Goal: Use online tool/utility: Utilize a website feature to perform a specific function

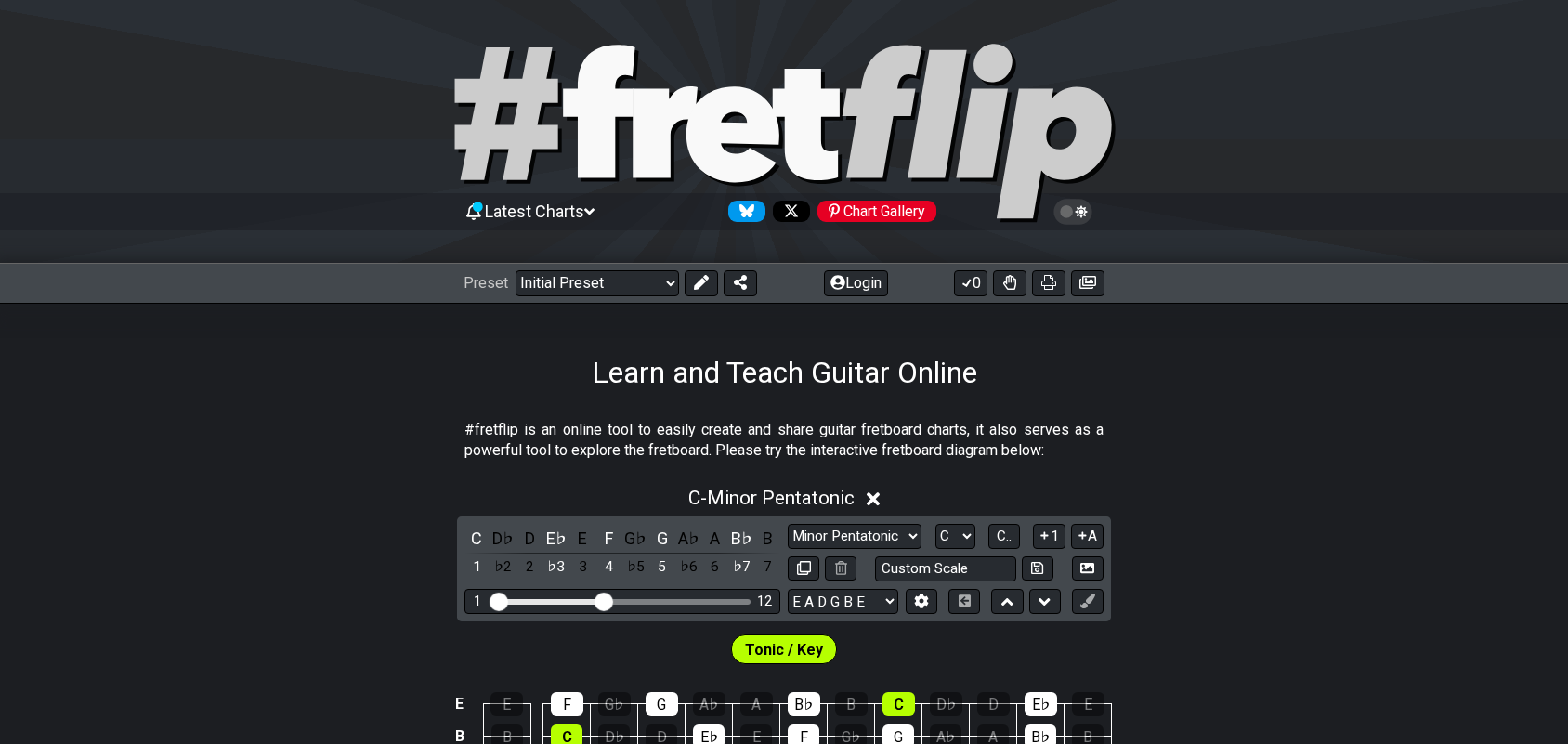
scroll to position [349, 0]
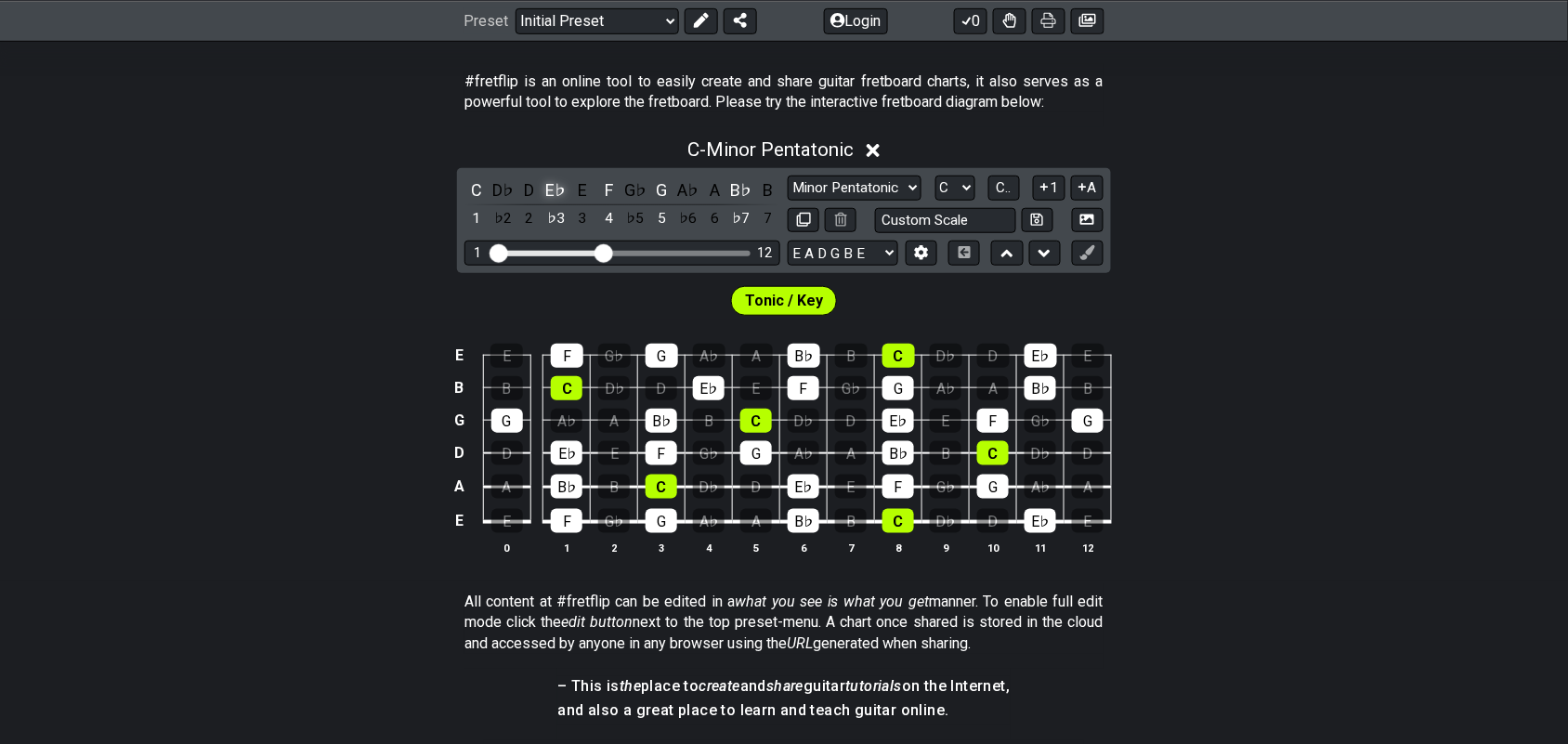
click at [548, 192] on div "E♭" at bounding box center [556, 190] width 25 height 25
drag, startPoint x: 610, startPoint y: 192, endPoint x: 616, endPoint y: 184, distance: 10.0
click at [610, 189] on div "F" at bounding box center [610, 190] width 25 height 25
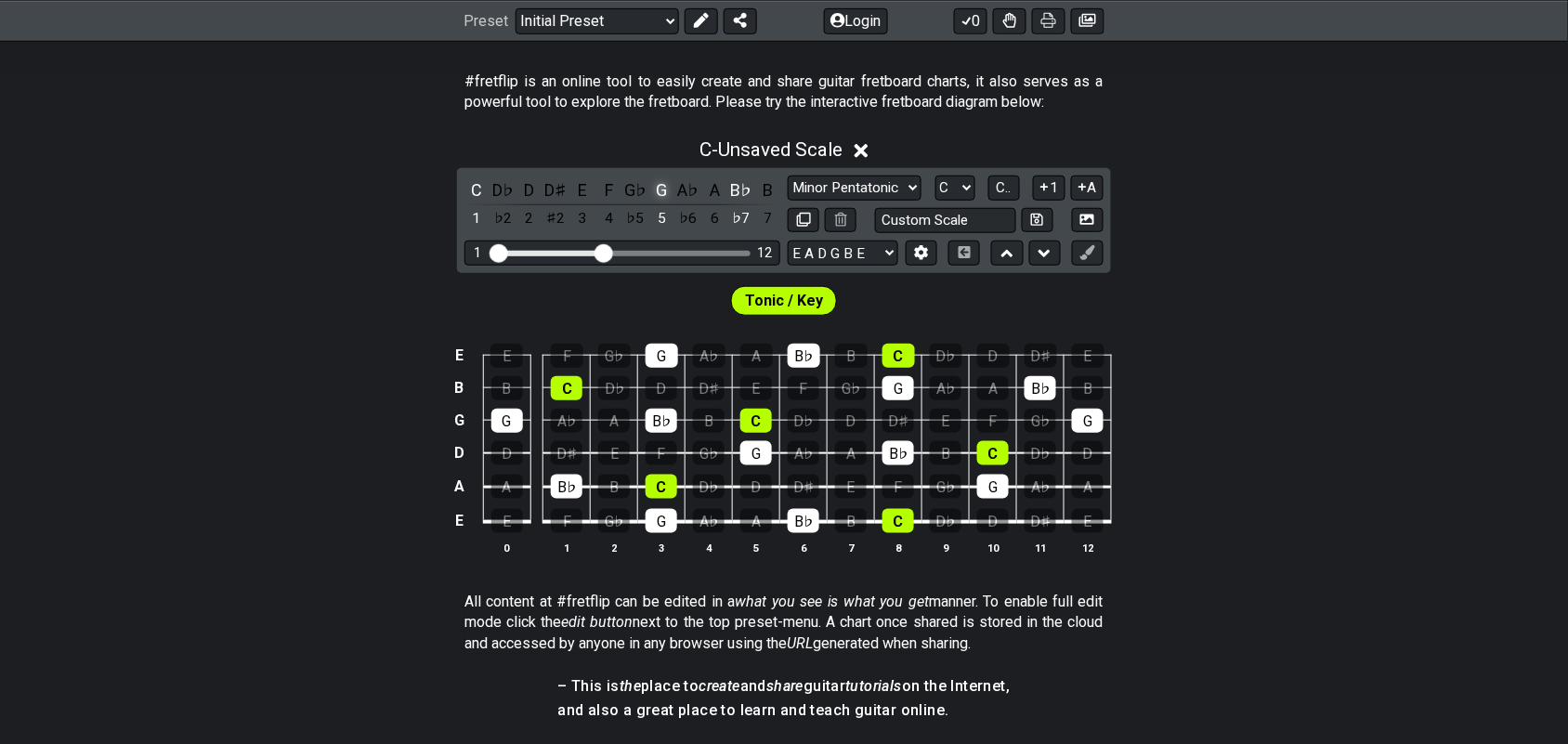
click at [665, 188] on div "G" at bounding box center [663, 190] width 25 height 25
click at [731, 189] on div "B♭" at bounding box center [742, 190] width 25 height 25
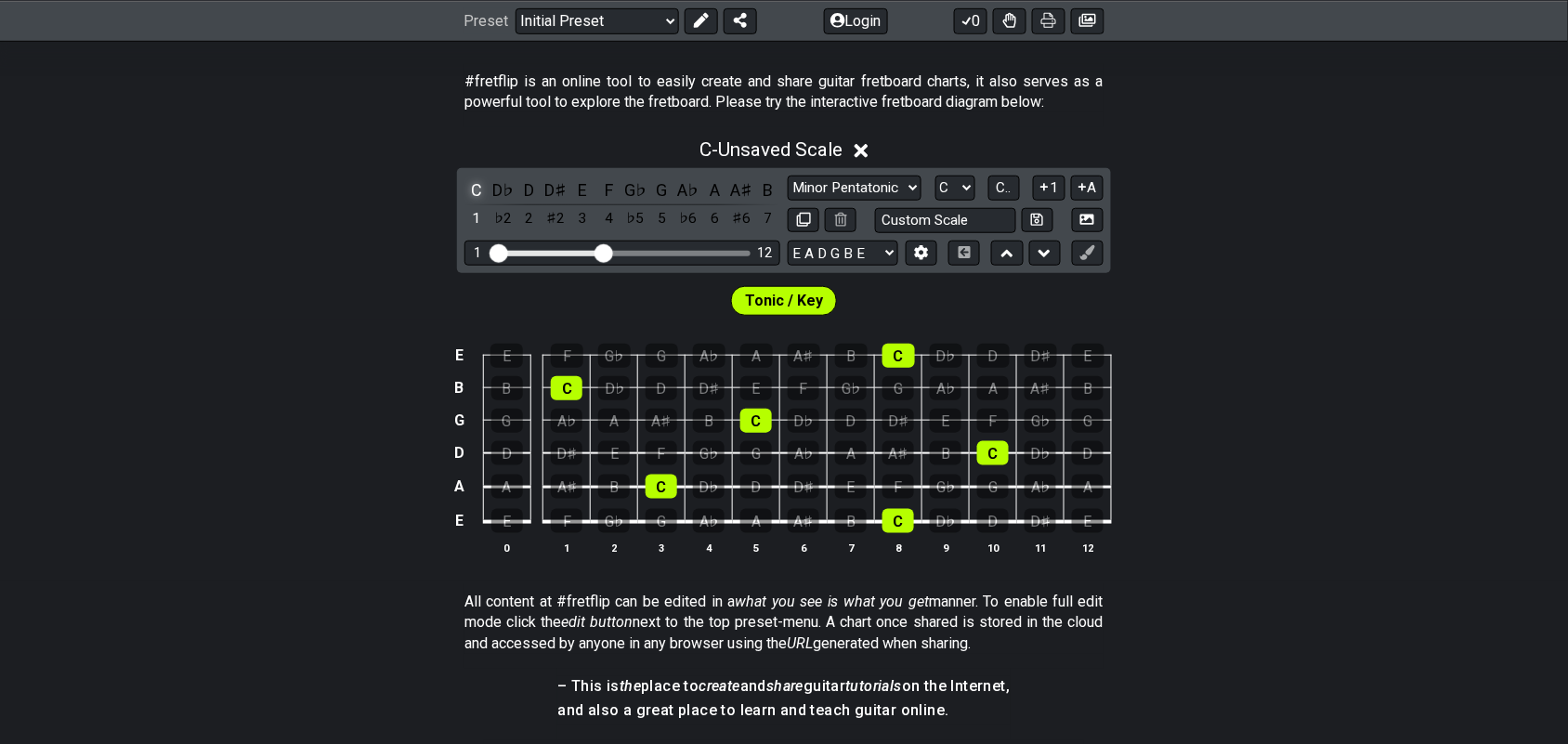
click at [478, 191] on div "C" at bounding box center [477, 190] width 25 height 25
click at [901, 518] on div "C" at bounding box center [899, 521] width 32 height 25
click at [864, 490] on div "E" at bounding box center [851, 488] width 32 height 25
click at [990, 486] on div "G" at bounding box center [994, 488] width 32 height 25
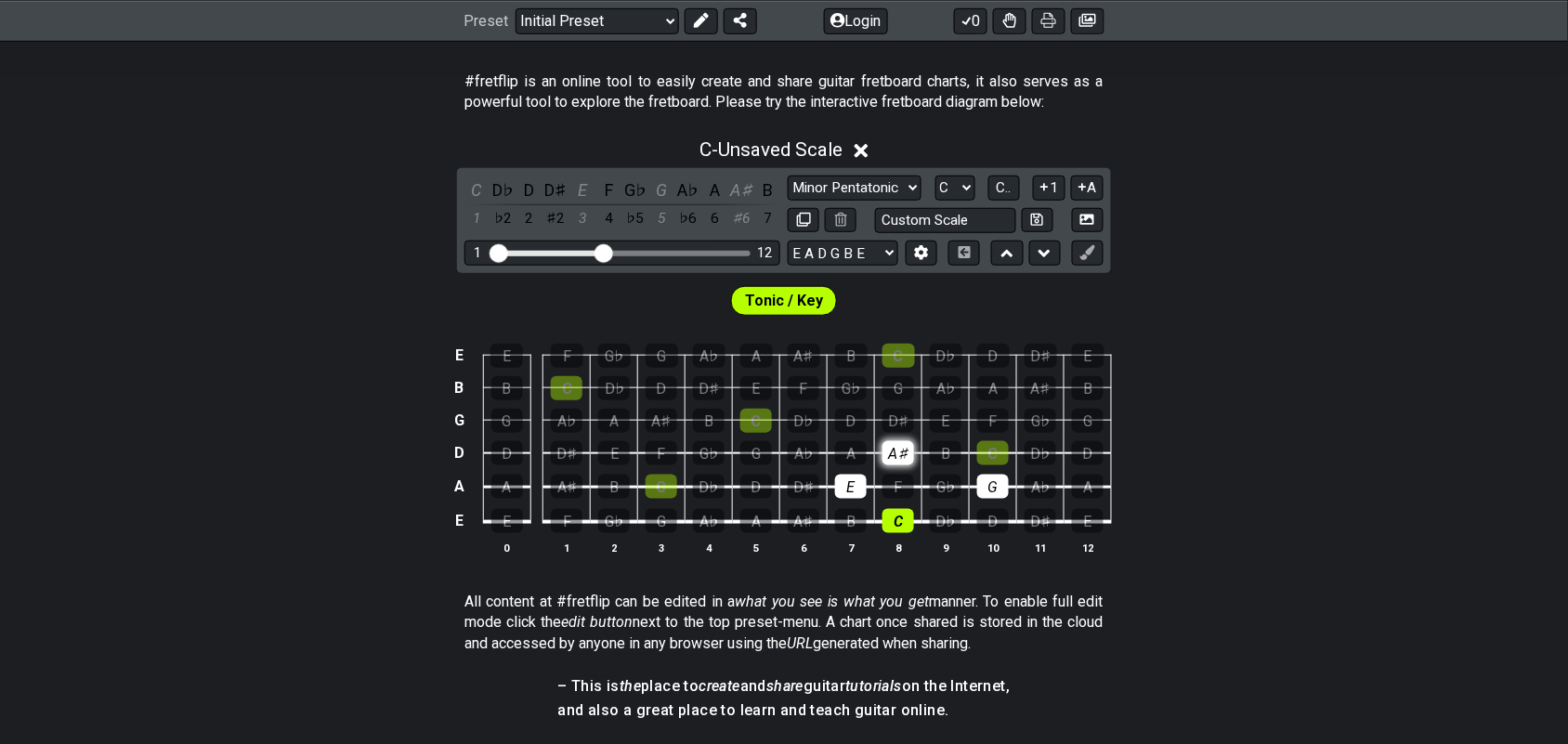
click at [901, 448] on div "A♯" at bounding box center [899, 454] width 32 height 25
click at [694, 16] on icon at bounding box center [701, 21] width 15 height 15
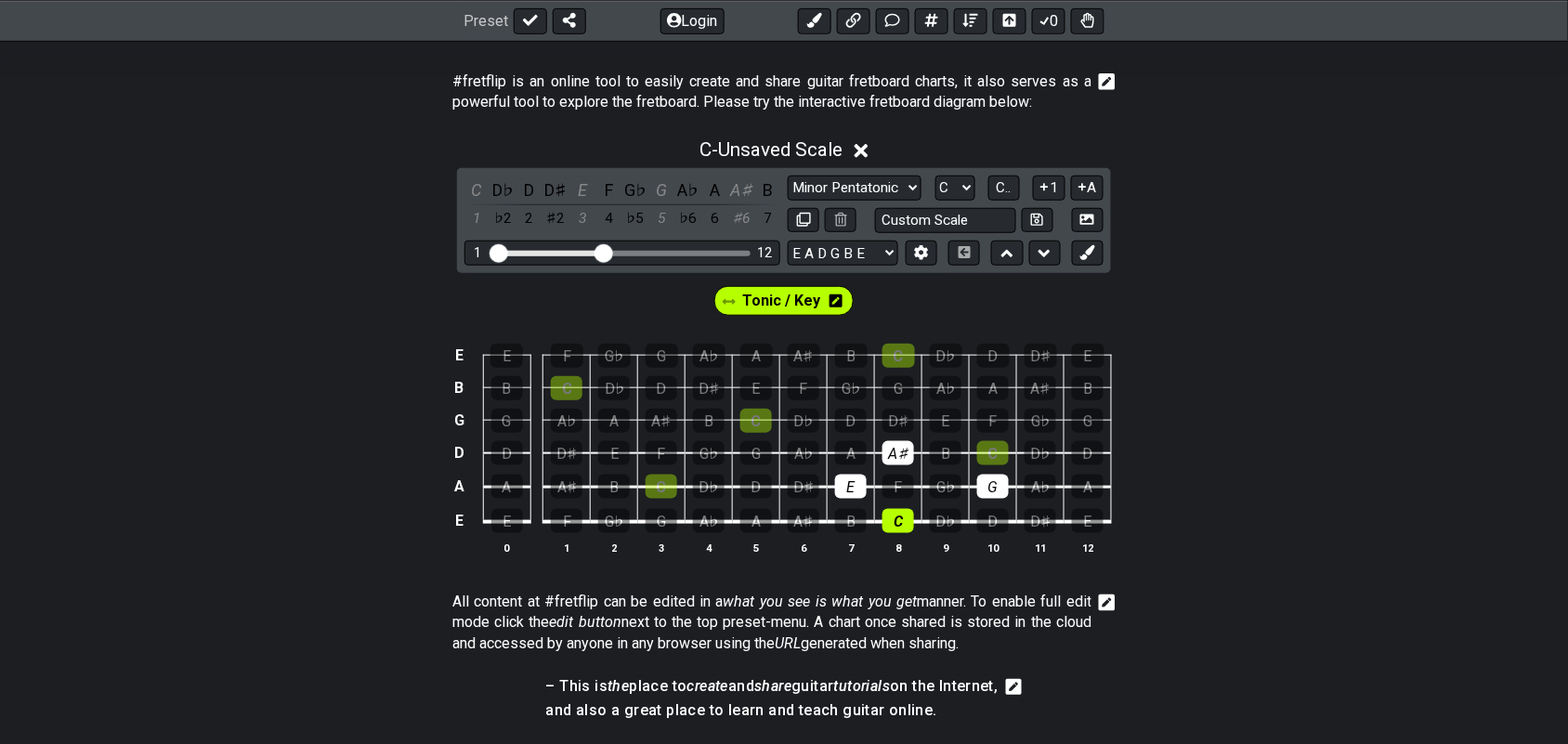
click at [794, 302] on span "Tonic / Key" at bounding box center [781, 301] width 78 height 27
click at [847, 488] on div "E" at bounding box center [851, 488] width 32 height 25
click at [995, 497] on div "G" at bounding box center [994, 488] width 32 height 25
click at [899, 454] on div "A♯" at bounding box center [899, 454] width 32 height 25
click at [776, 304] on span "Tonic / Key" at bounding box center [782, 301] width 74 height 27
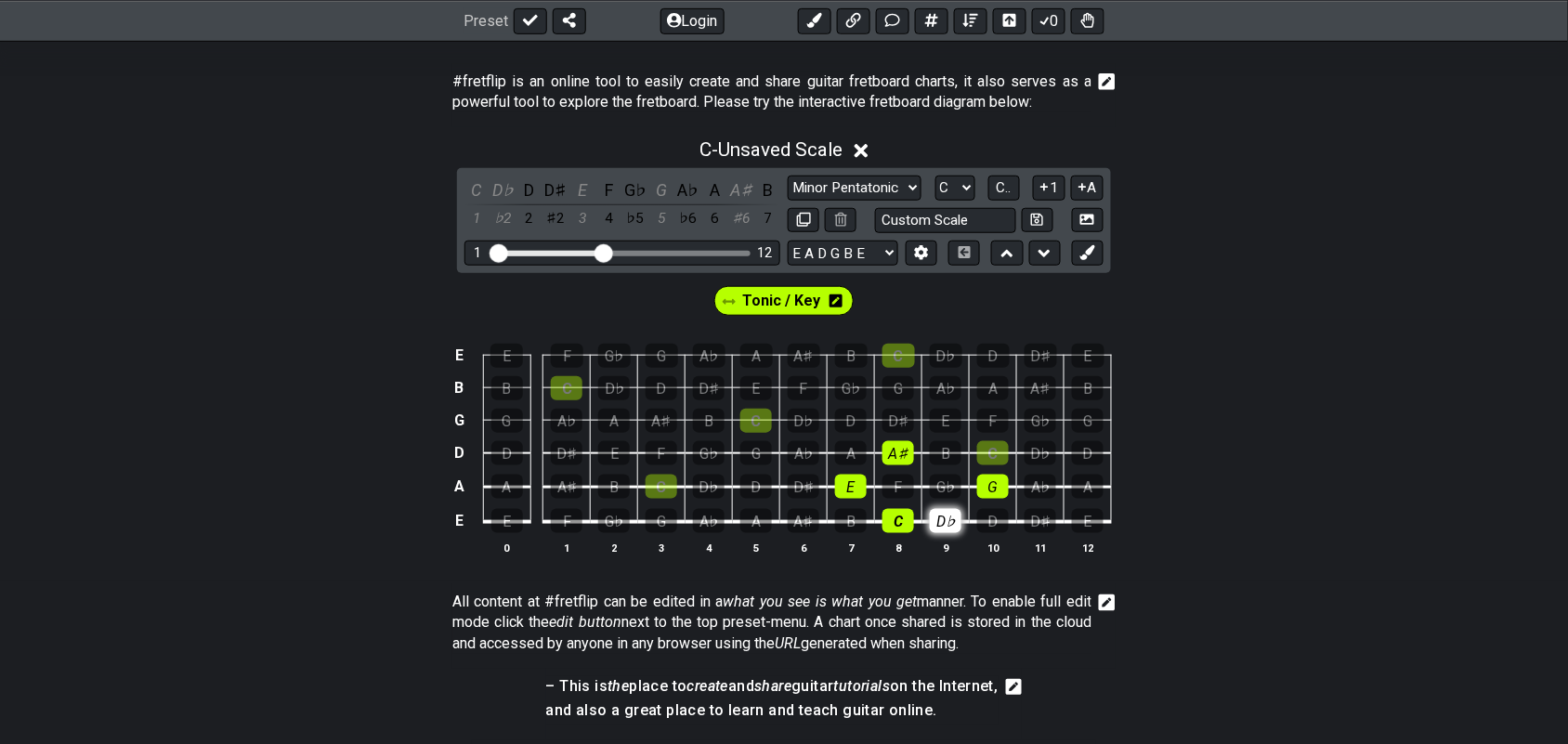
click at [955, 521] on div "D♭" at bounding box center [946, 521] width 32 height 25
click at [1041, 523] on div "D♯" at bounding box center [1041, 521] width 32 height 25
click at [1047, 485] on div "A♭" at bounding box center [1041, 488] width 32 height 25
click at [959, 479] on div "G♭" at bounding box center [946, 488] width 32 height 25
click at [1039, 451] on div "D♭" at bounding box center [1041, 454] width 32 height 25
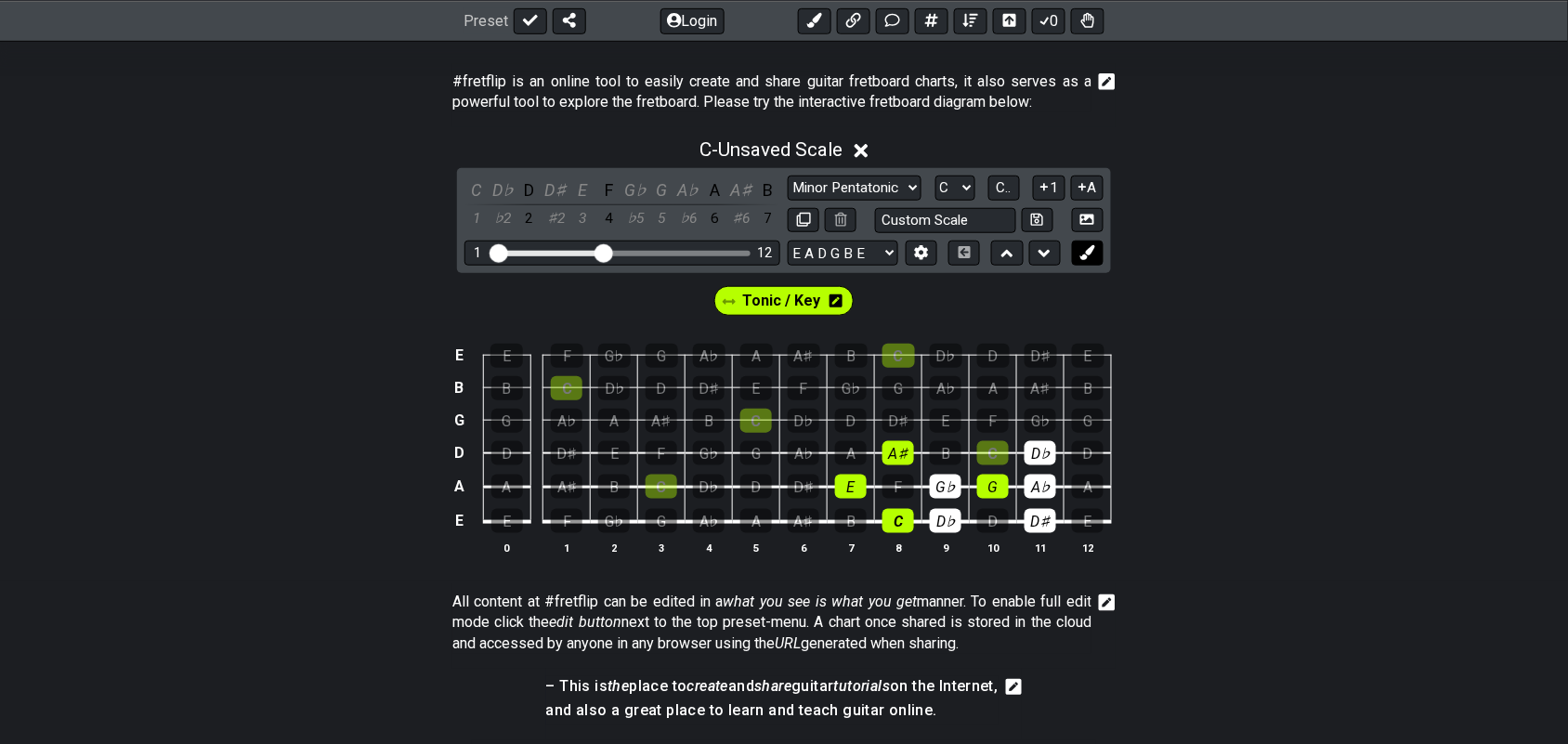
click at [1097, 256] on button at bounding box center [1088, 253] width 32 height 25
click at [957, 536] on table "E E F G♭ G A♭ A A♯ B C D♭ D D♯ E B B C D♭ D D♯ E F G♭ G A♭ A A♯ B G G A♭ A A♯ B…" at bounding box center [781, 433] width 665 height 219
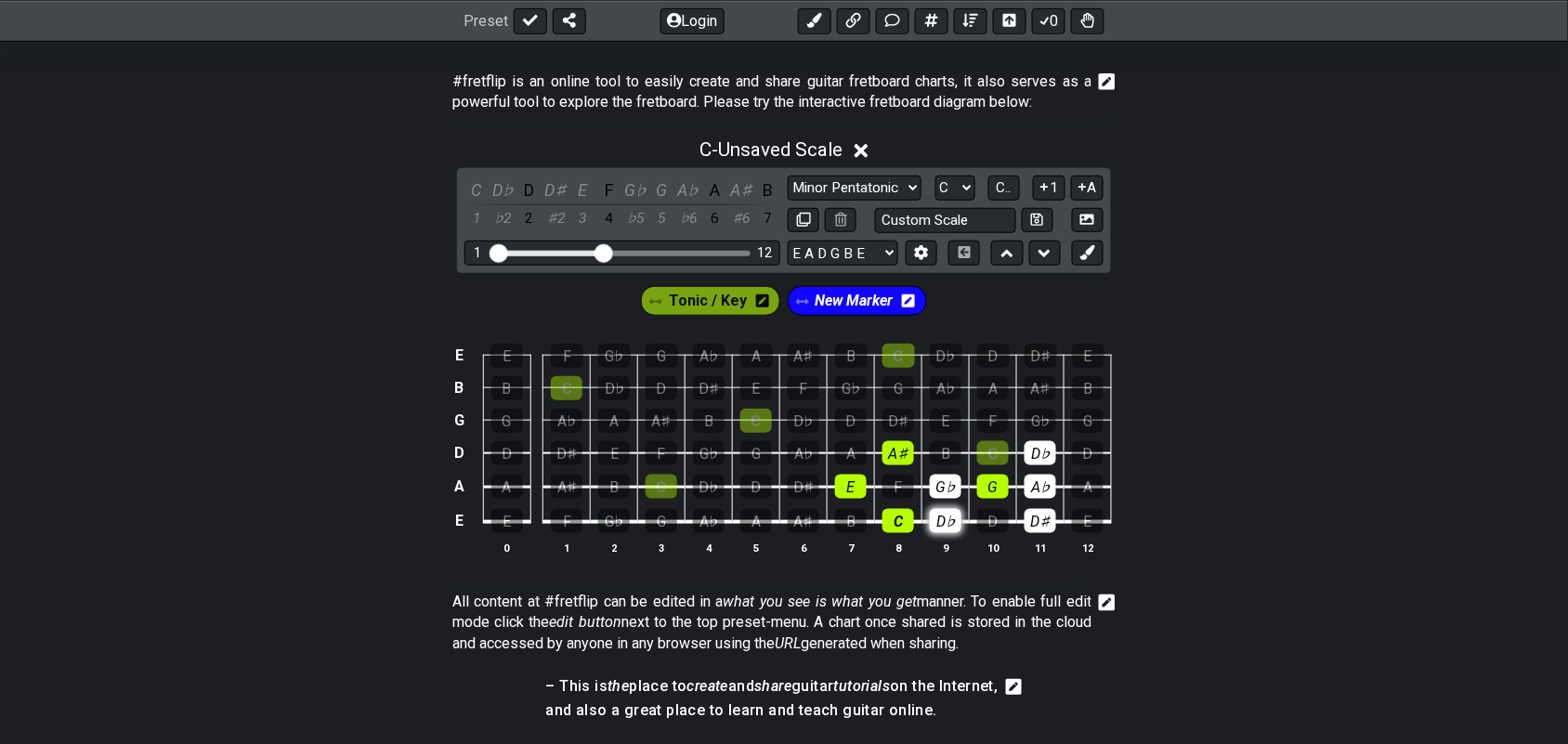
click at [957, 522] on div "D♭" at bounding box center [946, 521] width 32 height 25
click at [954, 488] on div "G♭" at bounding box center [946, 488] width 32 height 25
click at [1039, 522] on div "D♯" at bounding box center [1041, 521] width 32 height 25
click at [1042, 484] on div "A♭" at bounding box center [1041, 488] width 32 height 25
click at [1055, 454] on div "D♭" at bounding box center [1041, 454] width 32 height 25
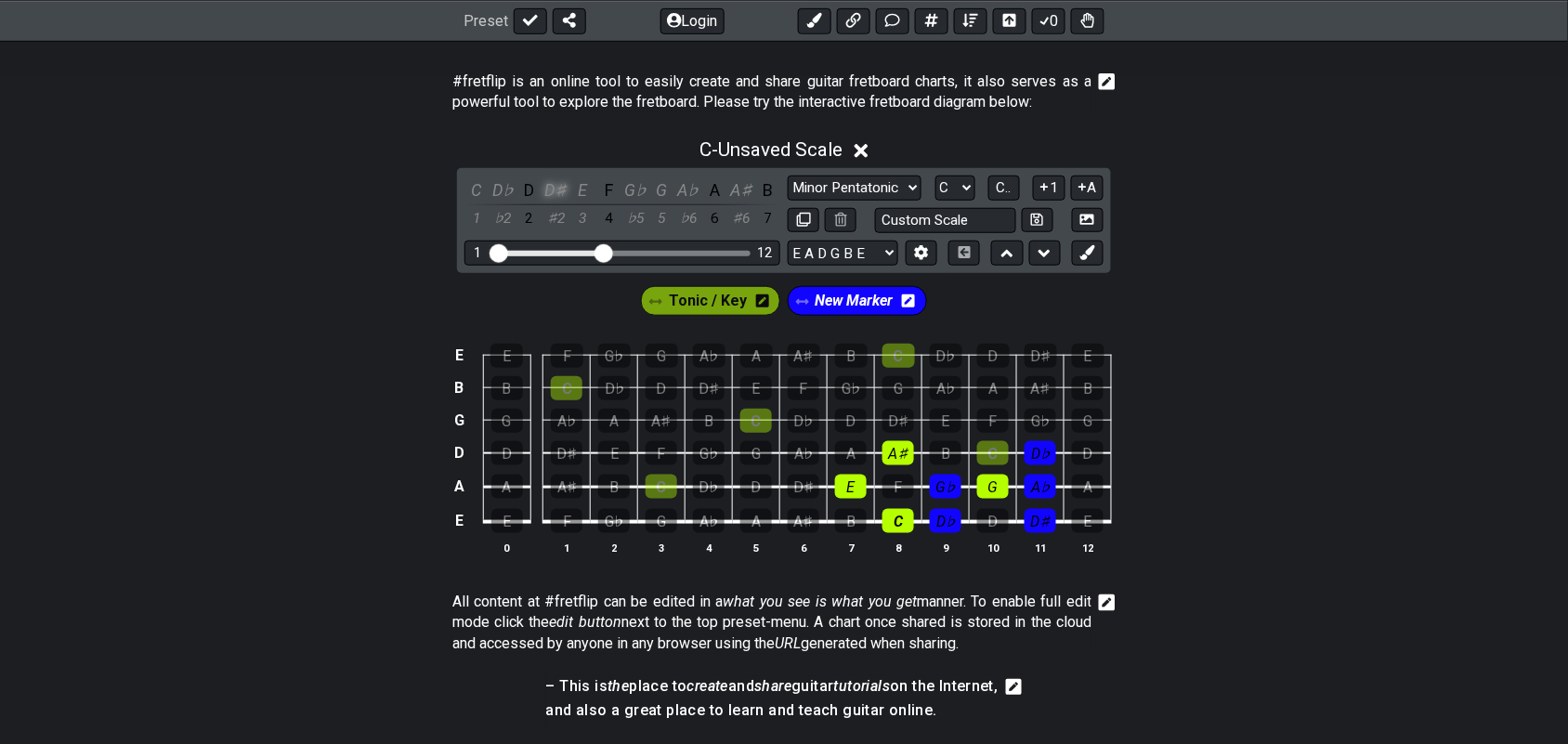
click at [553, 188] on div "D♯" at bounding box center [556, 190] width 25 height 25
click at [504, 187] on div "D♭" at bounding box center [503, 190] width 25 height 25
click at [629, 189] on div "G♭" at bounding box center [635, 190] width 25 height 25
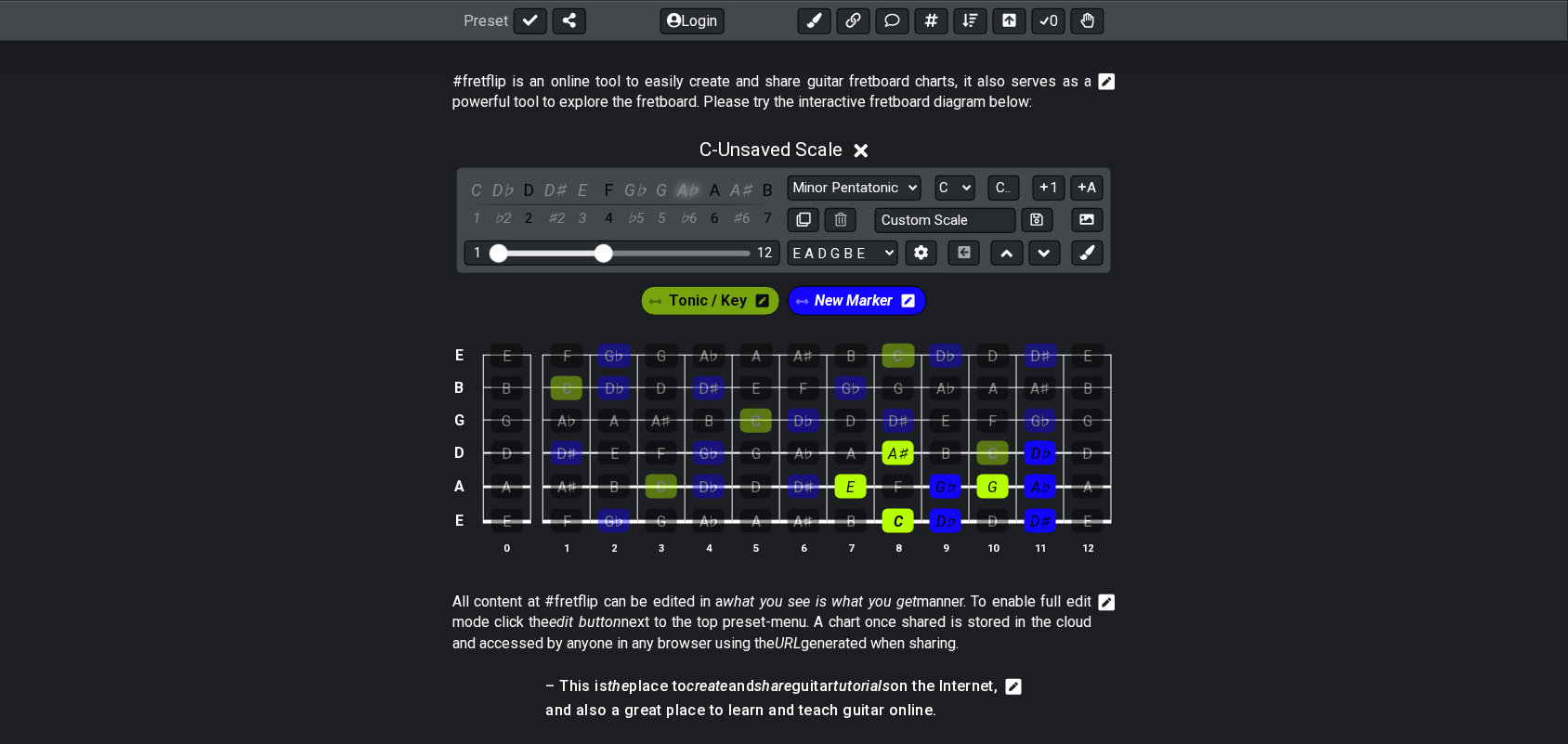
click at [683, 186] on div "A♭" at bounding box center [688, 190] width 25 height 25
click at [721, 303] on span "Tonic / Key" at bounding box center [707, 301] width 78 height 27
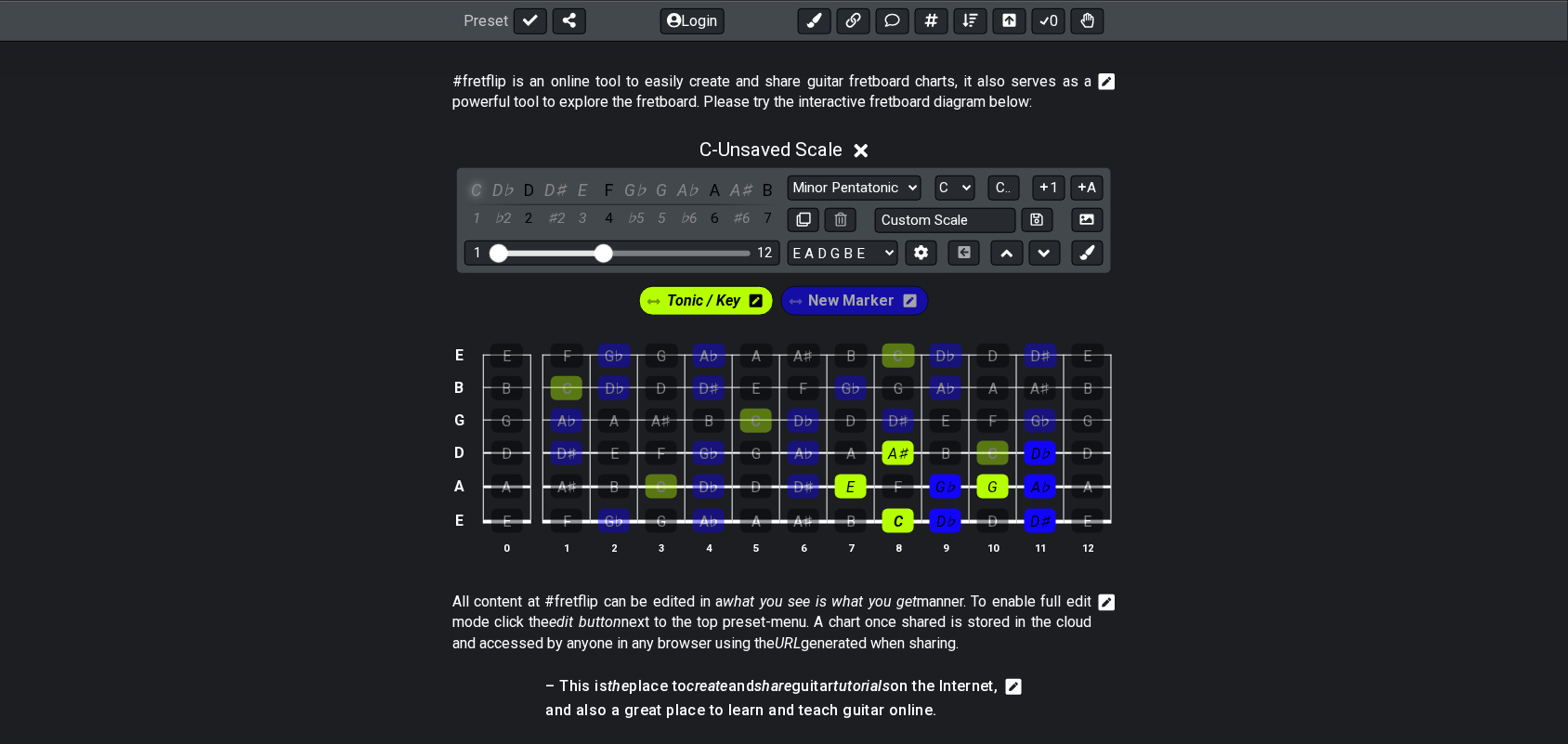
click at [471, 187] on div "C" at bounding box center [477, 190] width 25 height 25
click at [480, 184] on div "C" at bounding box center [477, 190] width 25 height 25
click at [582, 188] on div "E" at bounding box center [583, 190] width 25 height 25
click at [666, 188] on div "G" at bounding box center [663, 190] width 25 height 25
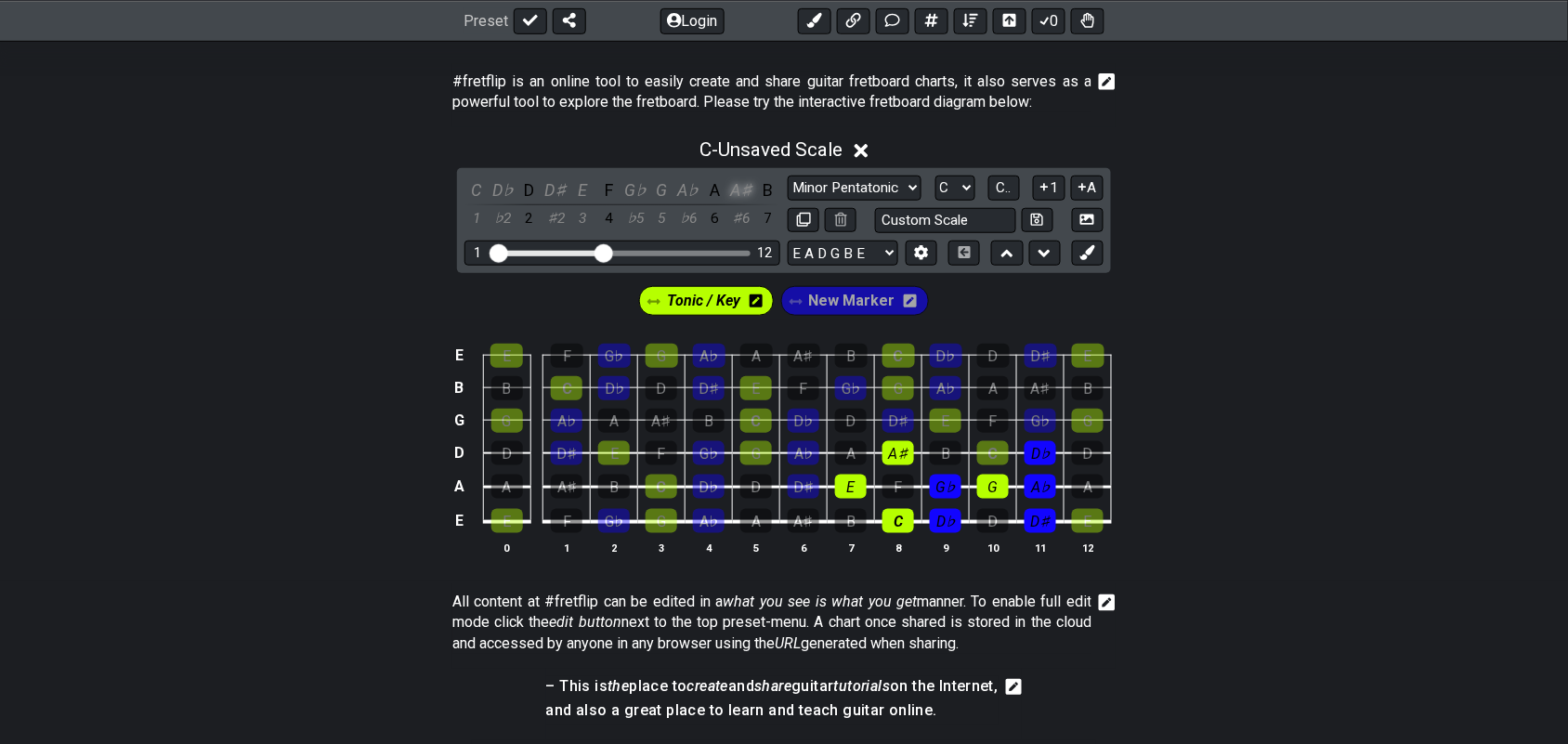
click at [748, 183] on div "A♯" at bounding box center [742, 190] width 25 height 25
click at [713, 309] on span "Tonic / Key" at bounding box center [703, 301] width 74 height 27
click at [474, 187] on div "C" at bounding box center [477, 190] width 25 height 25
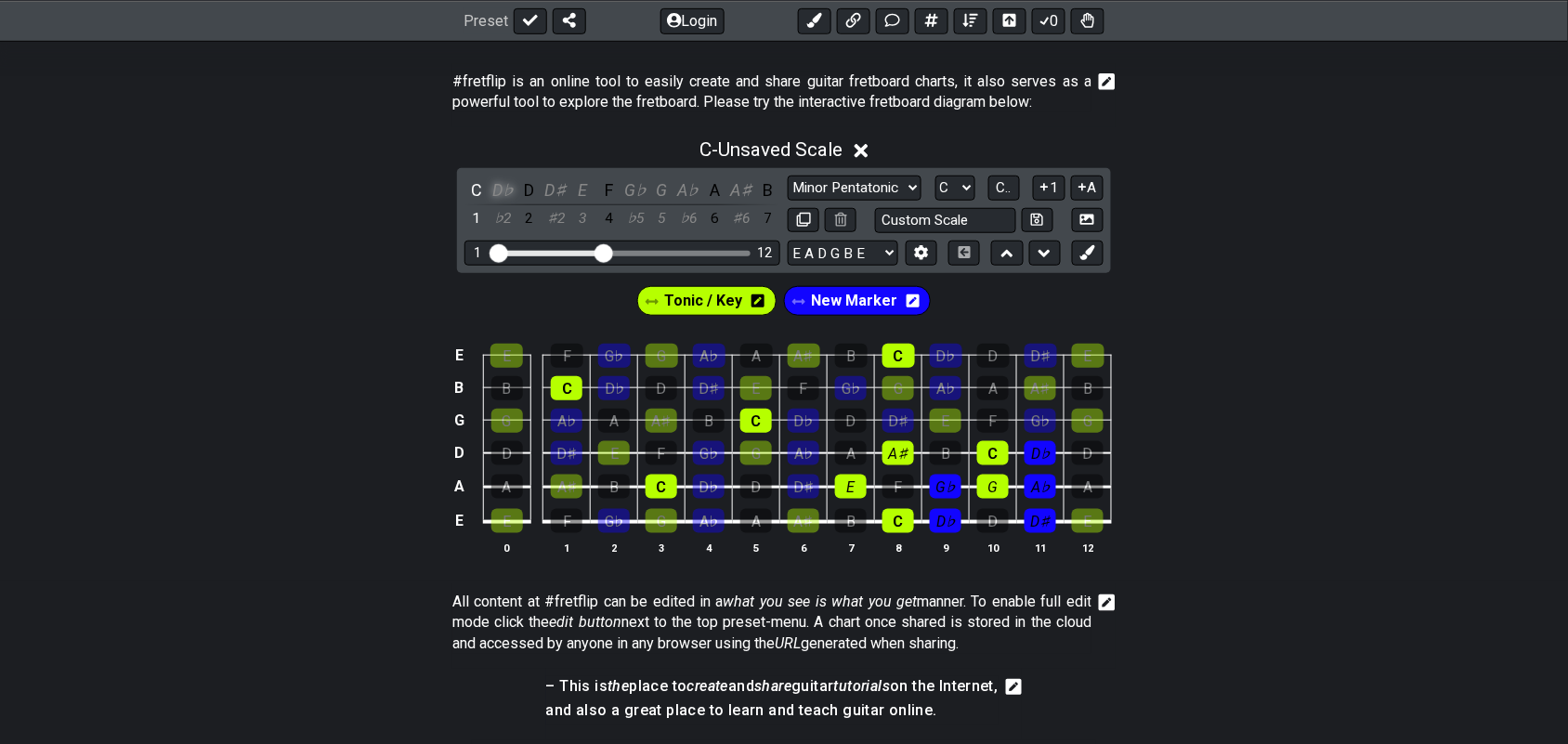
click at [507, 186] on div "D♭" at bounding box center [503, 190] width 25 height 25
click at [553, 189] on div "D♯" at bounding box center [556, 190] width 25 height 25
click at [582, 190] on div "E" at bounding box center [583, 190] width 25 height 25
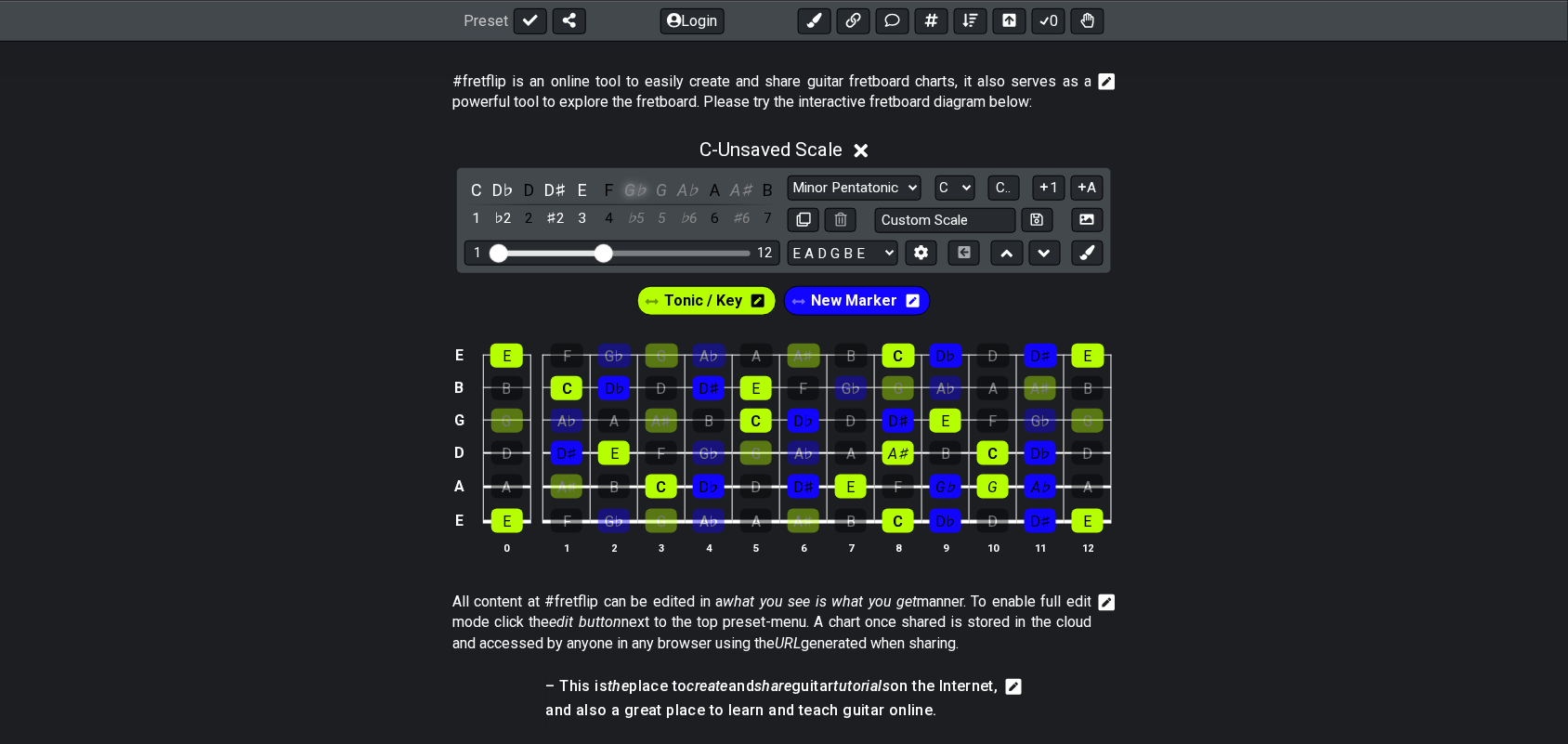
click at [630, 193] on div "G♭" at bounding box center [635, 190] width 25 height 25
click at [663, 193] on div "G" at bounding box center [663, 190] width 25 height 25
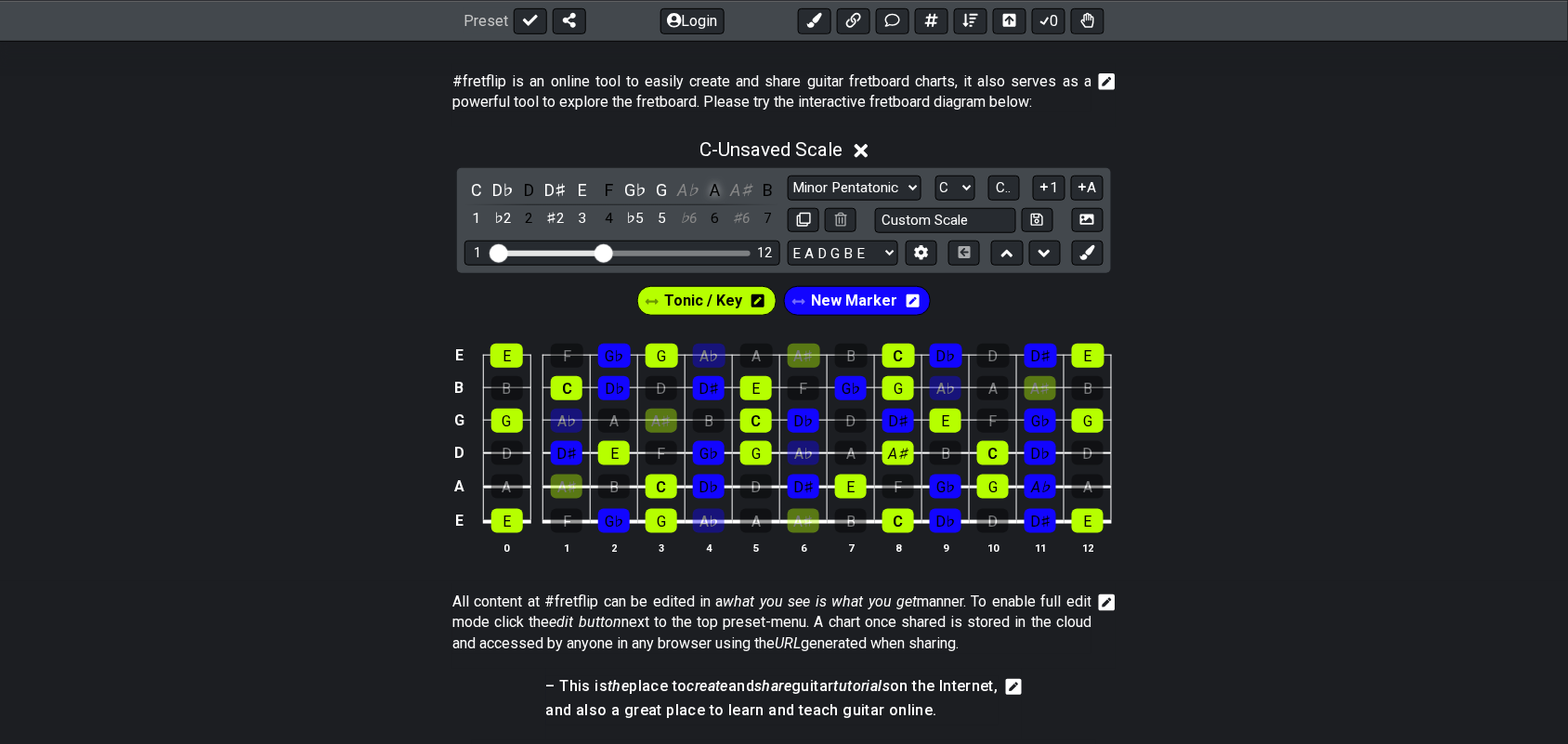
drag, startPoint x: 689, startPoint y: 187, endPoint x: 717, endPoint y: 187, distance: 28.0
click at [694, 187] on div "A♭" at bounding box center [688, 190] width 25 height 25
click at [741, 195] on div "A♯" at bounding box center [742, 190] width 25 height 25
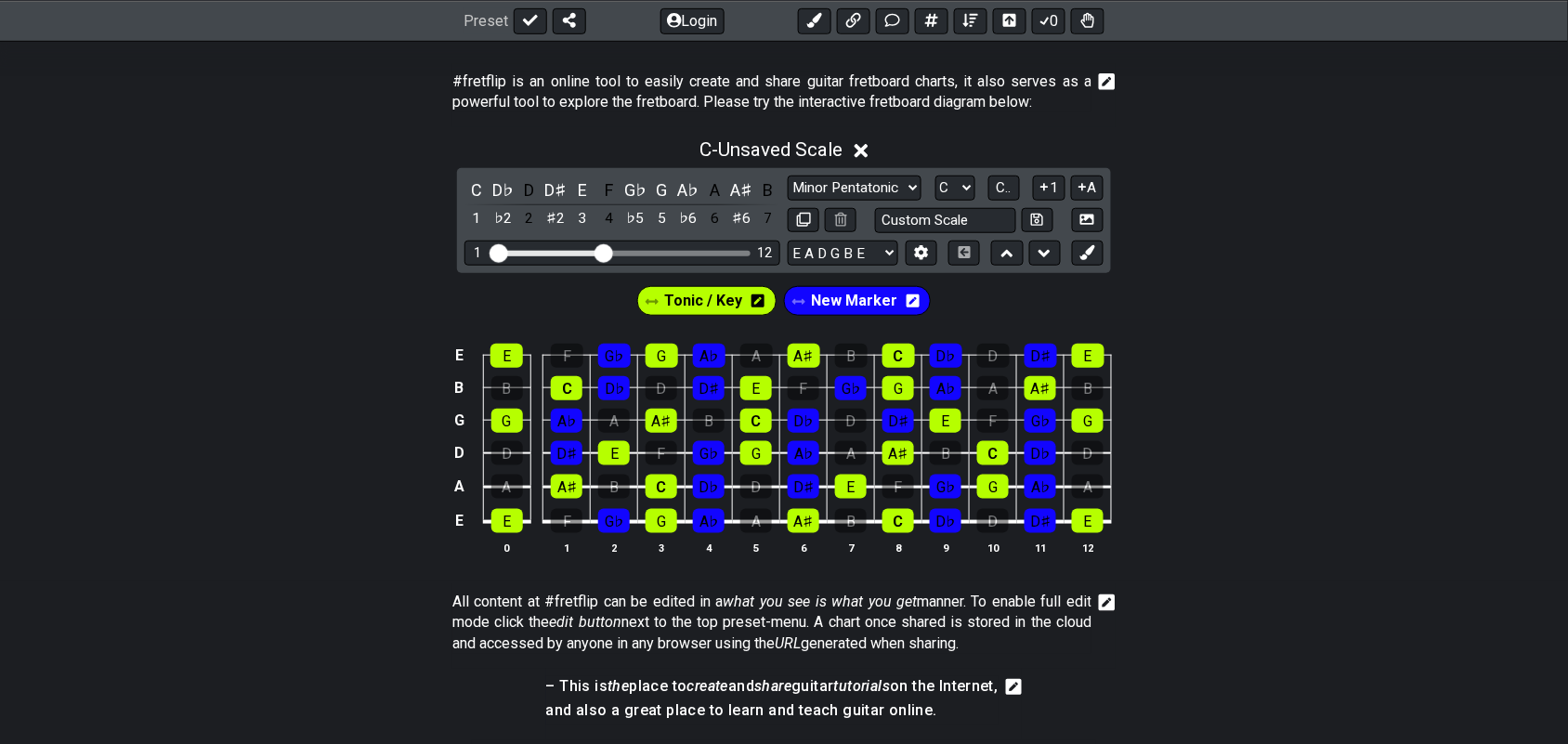
click at [716, 298] on span "Tonic / Key" at bounding box center [704, 301] width 78 height 27
click at [995, 530] on div "D" at bounding box center [994, 521] width 32 height 25
click at [522, 184] on div "D" at bounding box center [530, 190] width 25 height 25
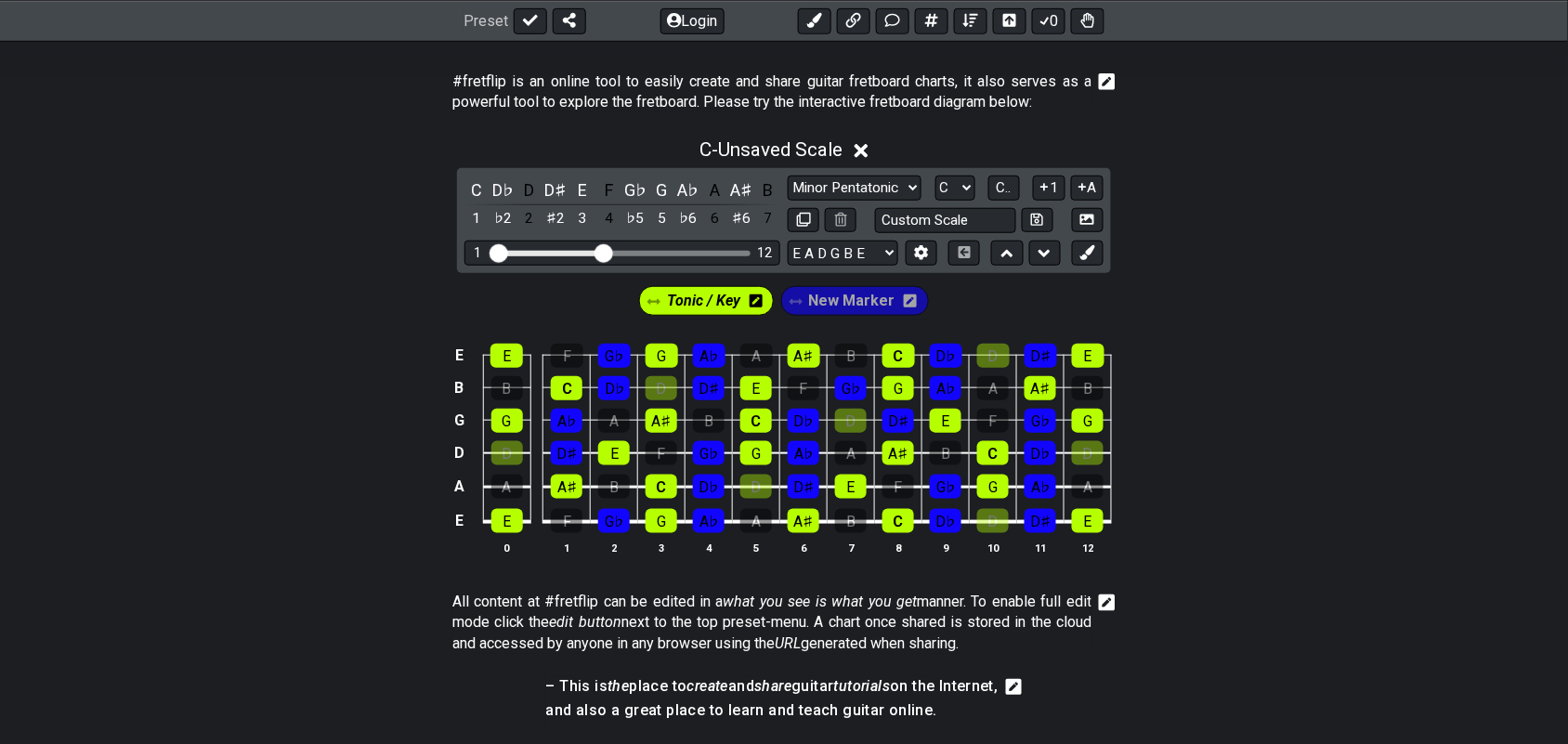
click at [707, 307] on span "Tonic / Key" at bounding box center [703, 301] width 74 height 27
click at [527, 191] on div "D" at bounding box center [530, 190] width 25 height 25
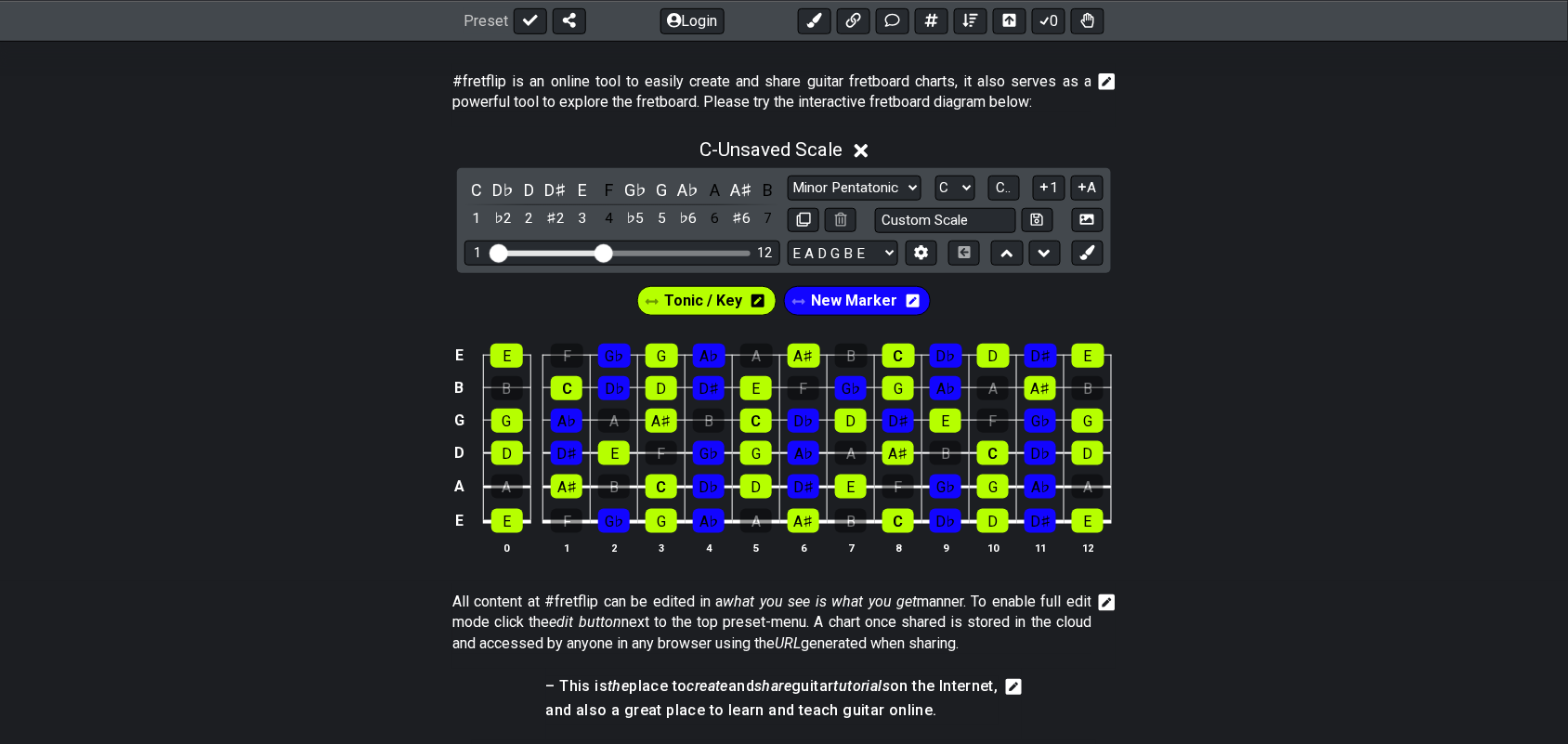
click at [841, 300] on div "Tonic / Key New Marker" at bounding box center [784, 301] width 301 height 37
click at [773, 190] on div "B" at bounding box center [768, 190] width 25 height 25
click at [846, 305] on span "New Marker" at bounding box center [854, 301] width 87 height 27
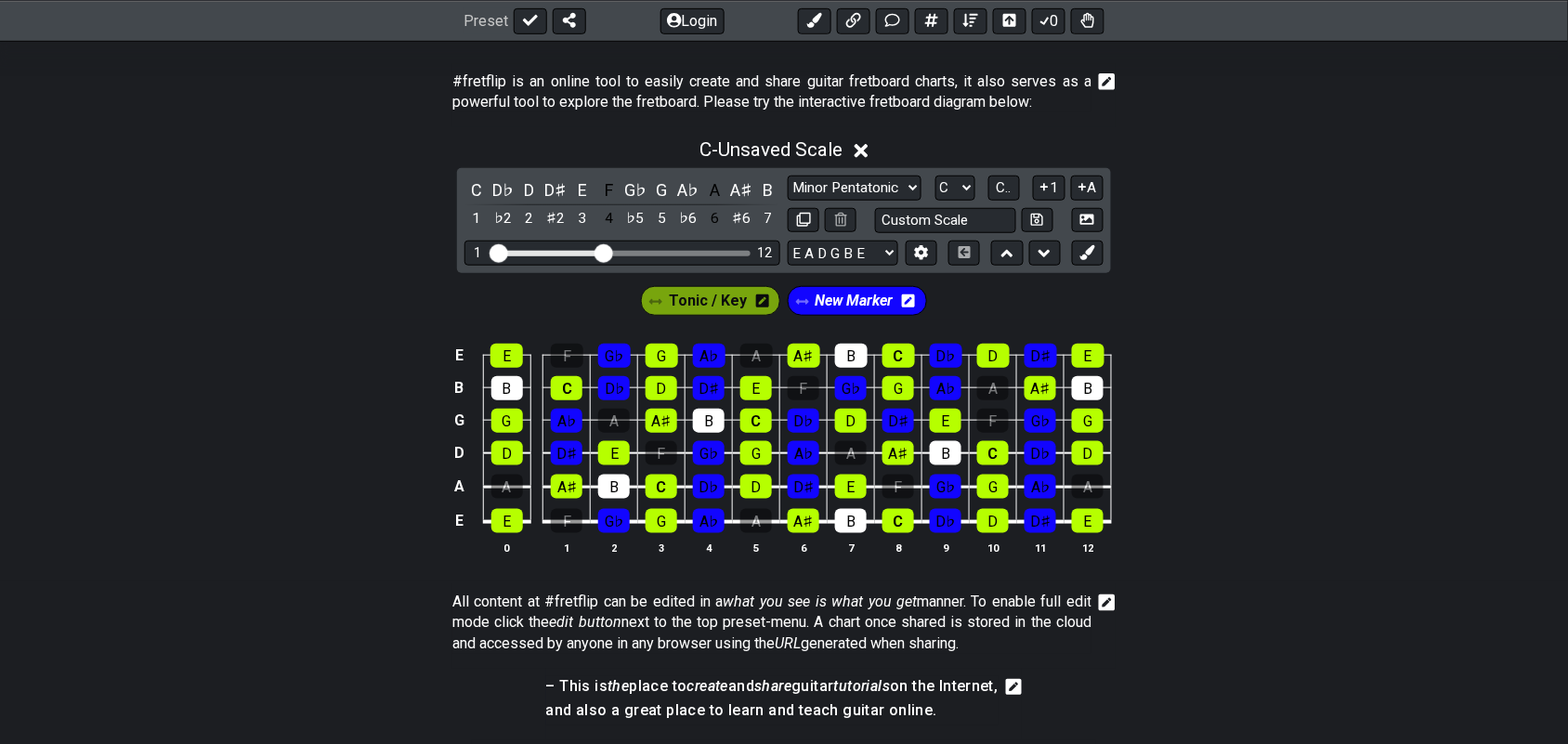
click at [846, 295] on span "New Marker" at bounding box center [854, 301] width 78 height 27
click at [768, 184] on div "B" at bounding box center [768, 190] width 25 height 25
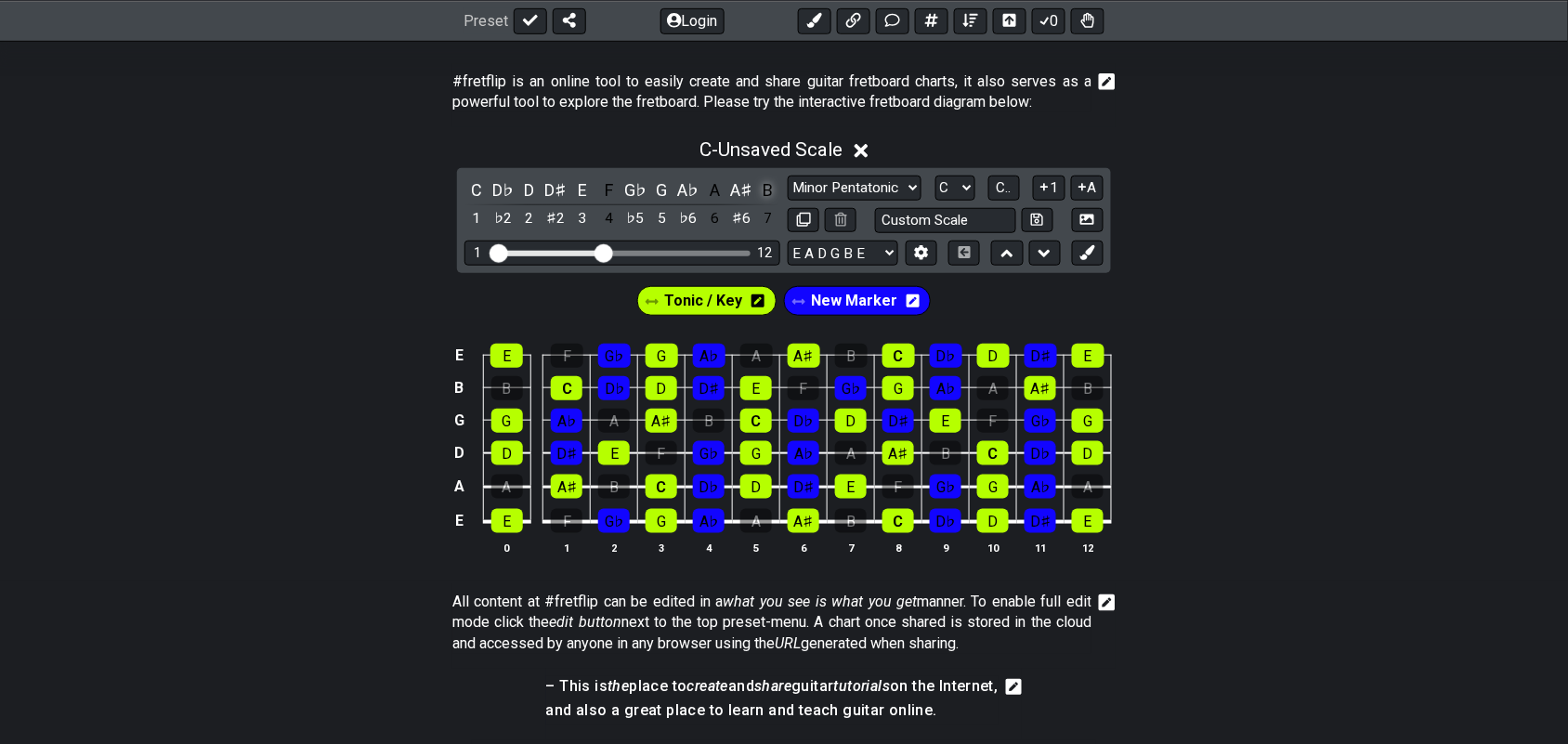
click at [762, 186] on div "B" at bounding box center [768, 190] width 25 height 25
drag, startPoint x: 838, startPoint y: 299, endPoint x: 833, endPoint y: 288, distance: 12.1
click at [838, 298] on span "New Marker" at bounding box center [854, 301] width 87 height 27
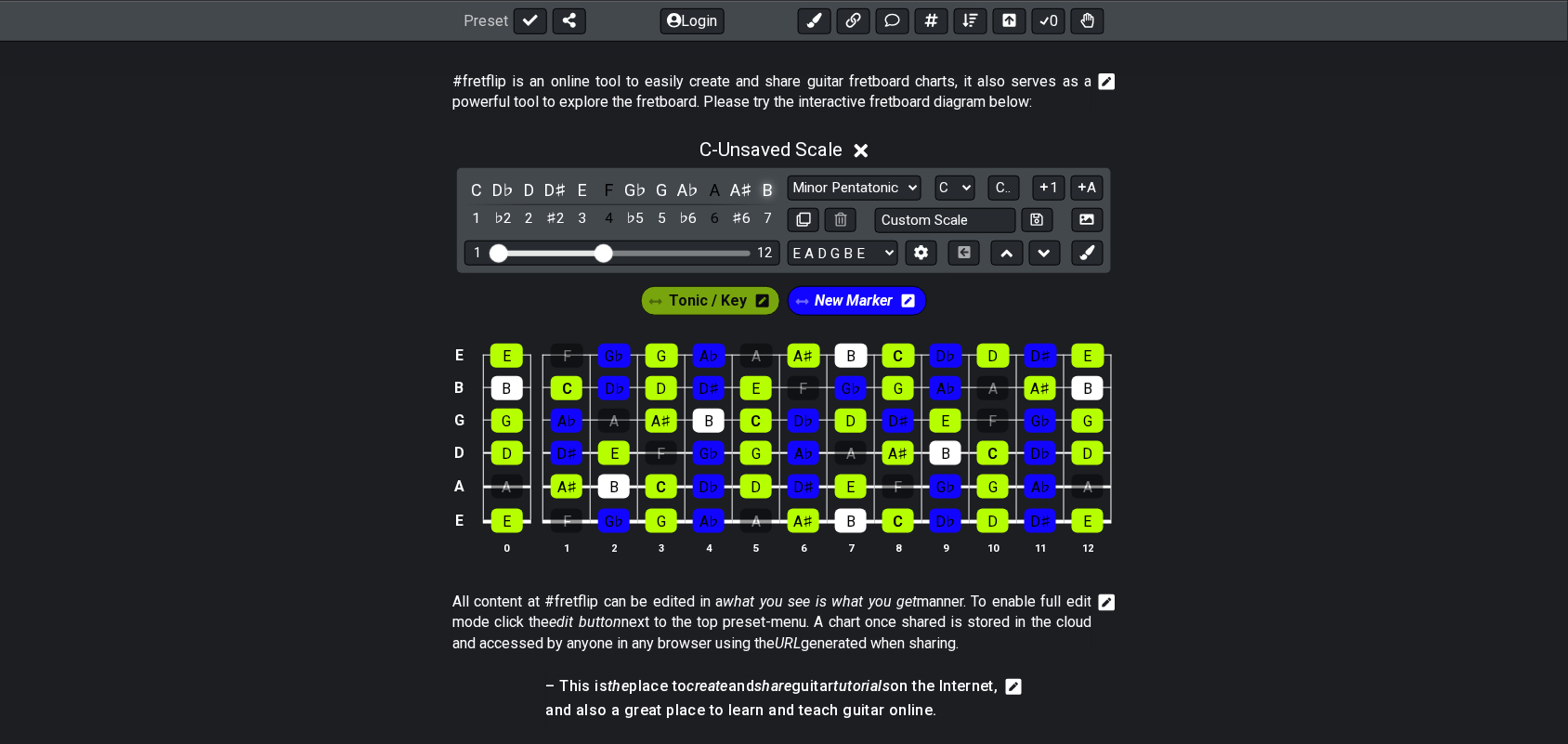
click at [765, 190] on div "B" at bounding box center [768, 190] width 25 height 25
click at [856, 318] on div "New Marker" at bounding box center [858, 301] width 147 height 37
click at [727, 298] on span "Tonic / Key" at bounding box center [707, 301] width 78 height 27
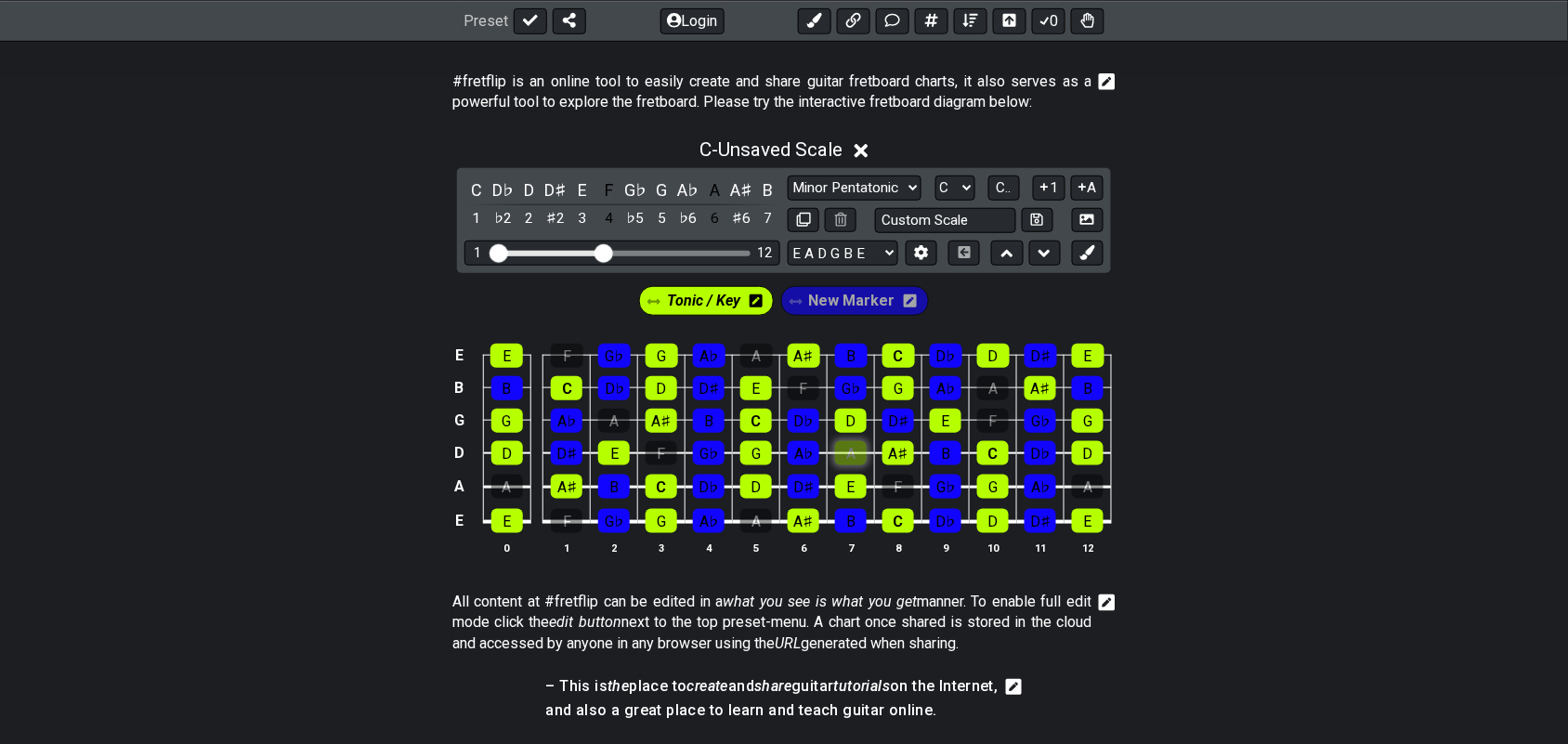
click at [856, 453] on div "A" at bounding box center [851, 454] width 32 height 25
click at [709, 182] on div "A" at bounding box center [716, 190] width 25 height 25
click at [846, 298] on span "New Marker" at bounding box center [852, 301] width 87 height 27
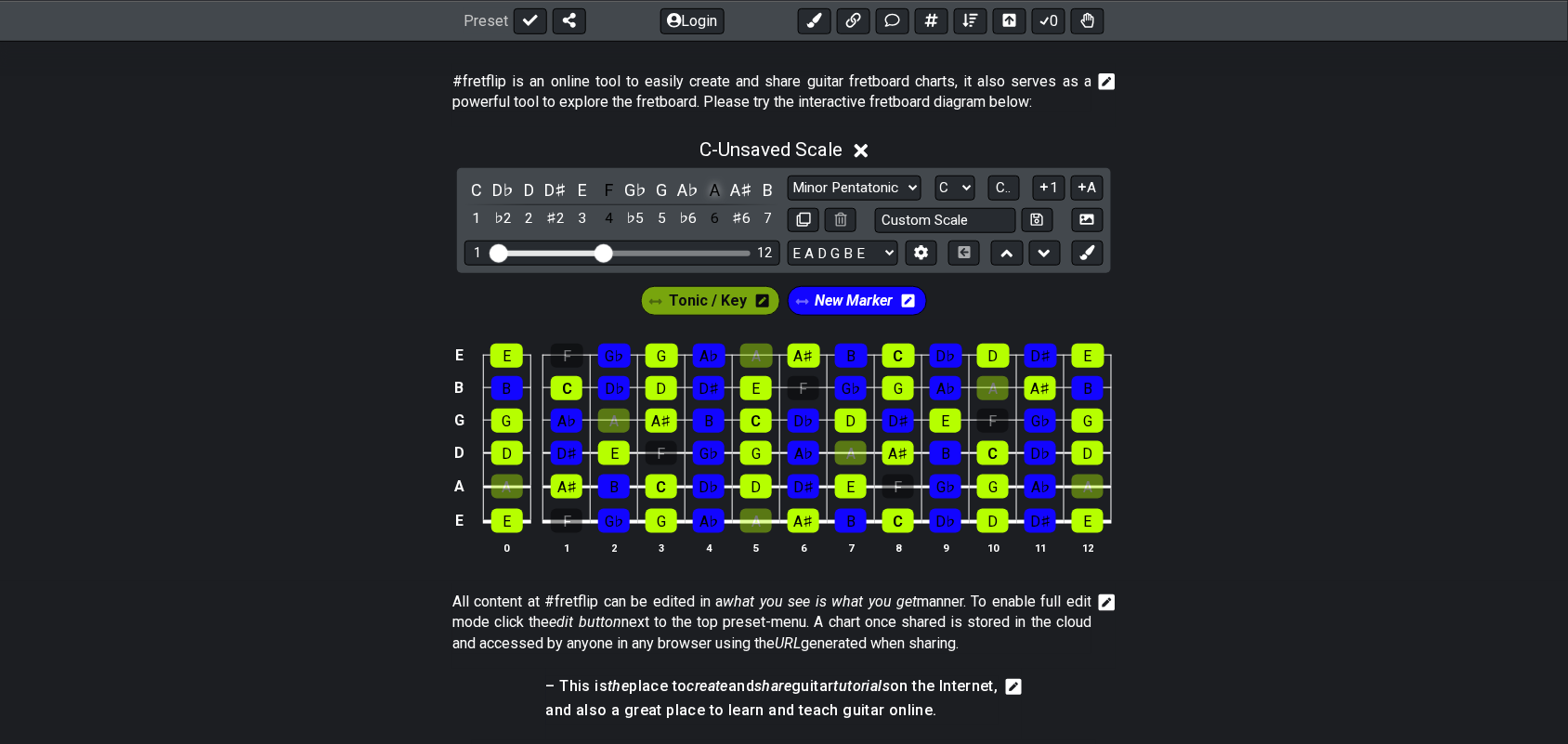
click at [712, 187] on div "A" at bounding box center [716, 190] width 25 height 25
click at [709, 187] on div "A" at bounding box center [716, 190] width 25 height 25
click at [708, 187] on div "A" at bounding box center [716, 190] width 25 height 25
click at [606, 189] on div "F" at bounding box center [610, 190] width 25 height 25
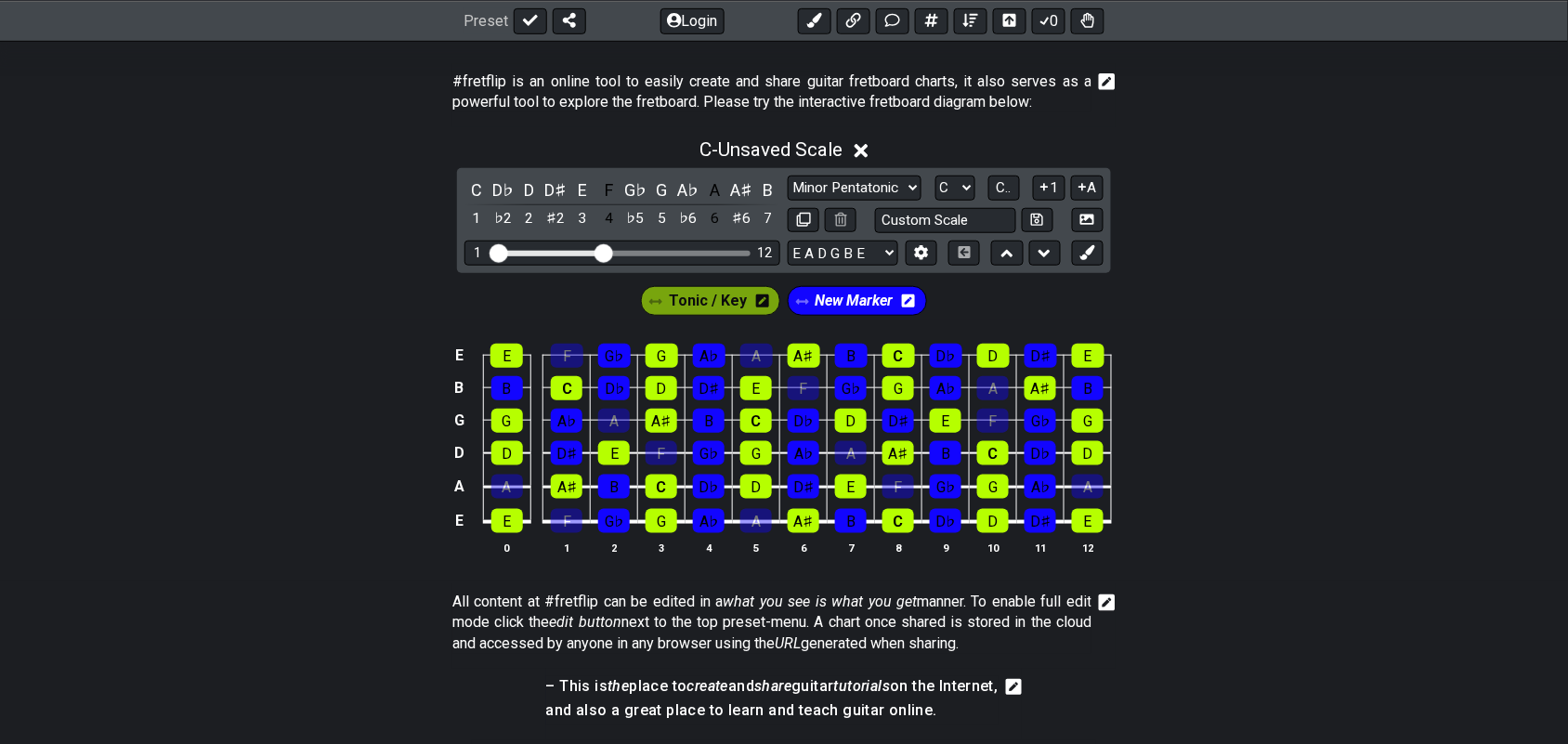
click at [725, 295] on span "Tonic / Key" at bounding box center [707, 301] width 78 height 27
click at [687, 182] on div "A♭" at bounding box center [688, 190] width 25 height 25
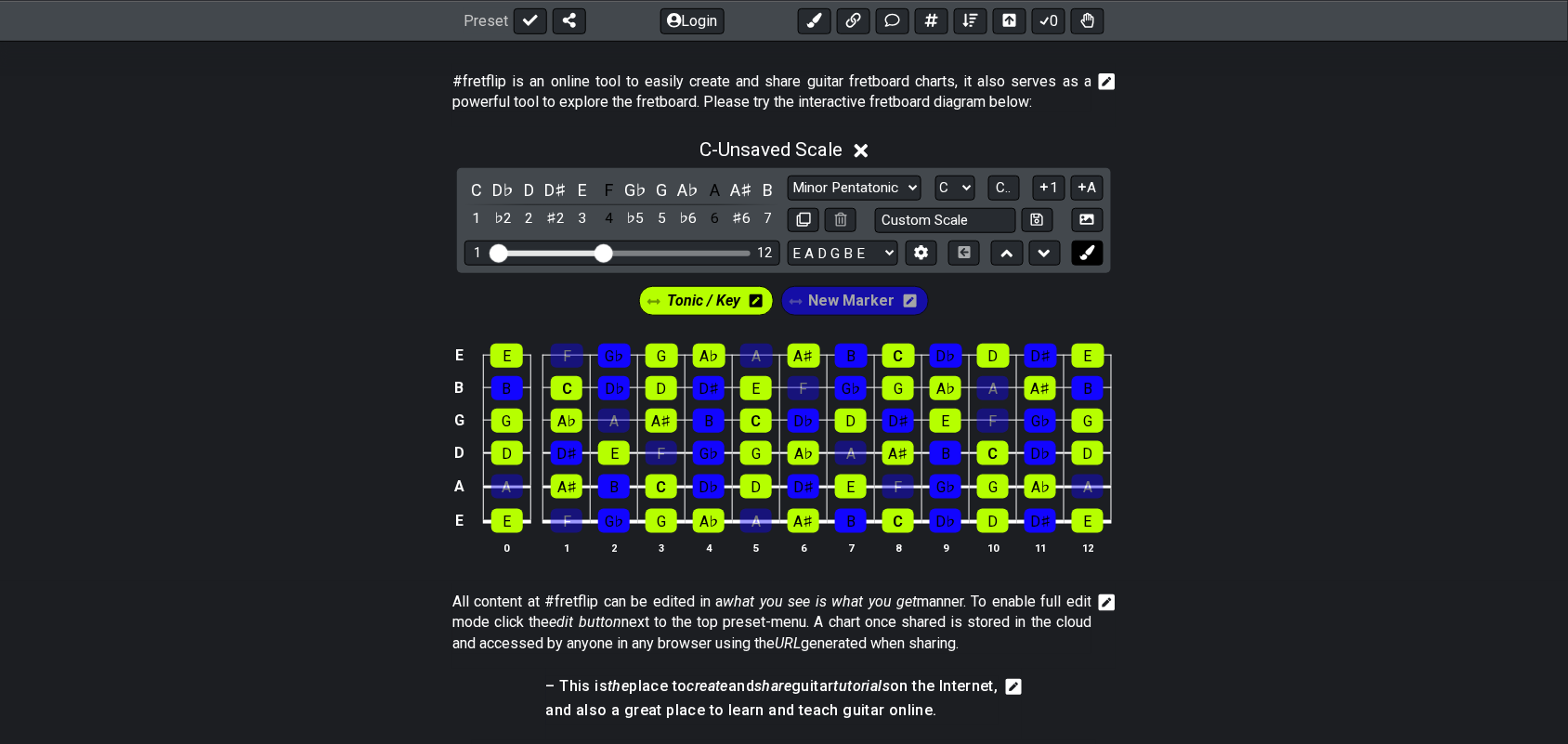
click at [1095, 248] on icon at bounding box center [1087, 252] width 14 height 14
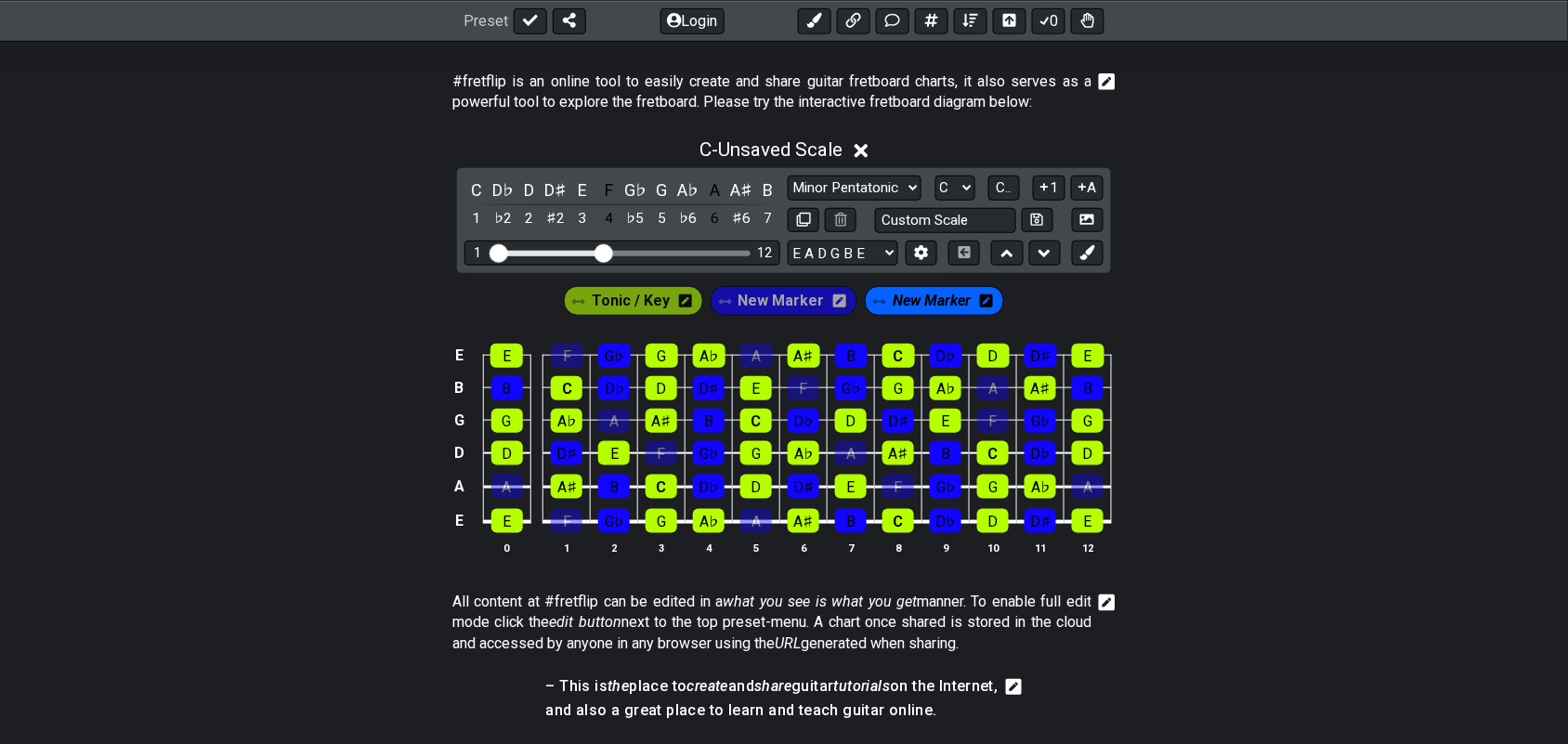
click at [982, 299] on icon at bounding box center [987, 301] width 13 height 15
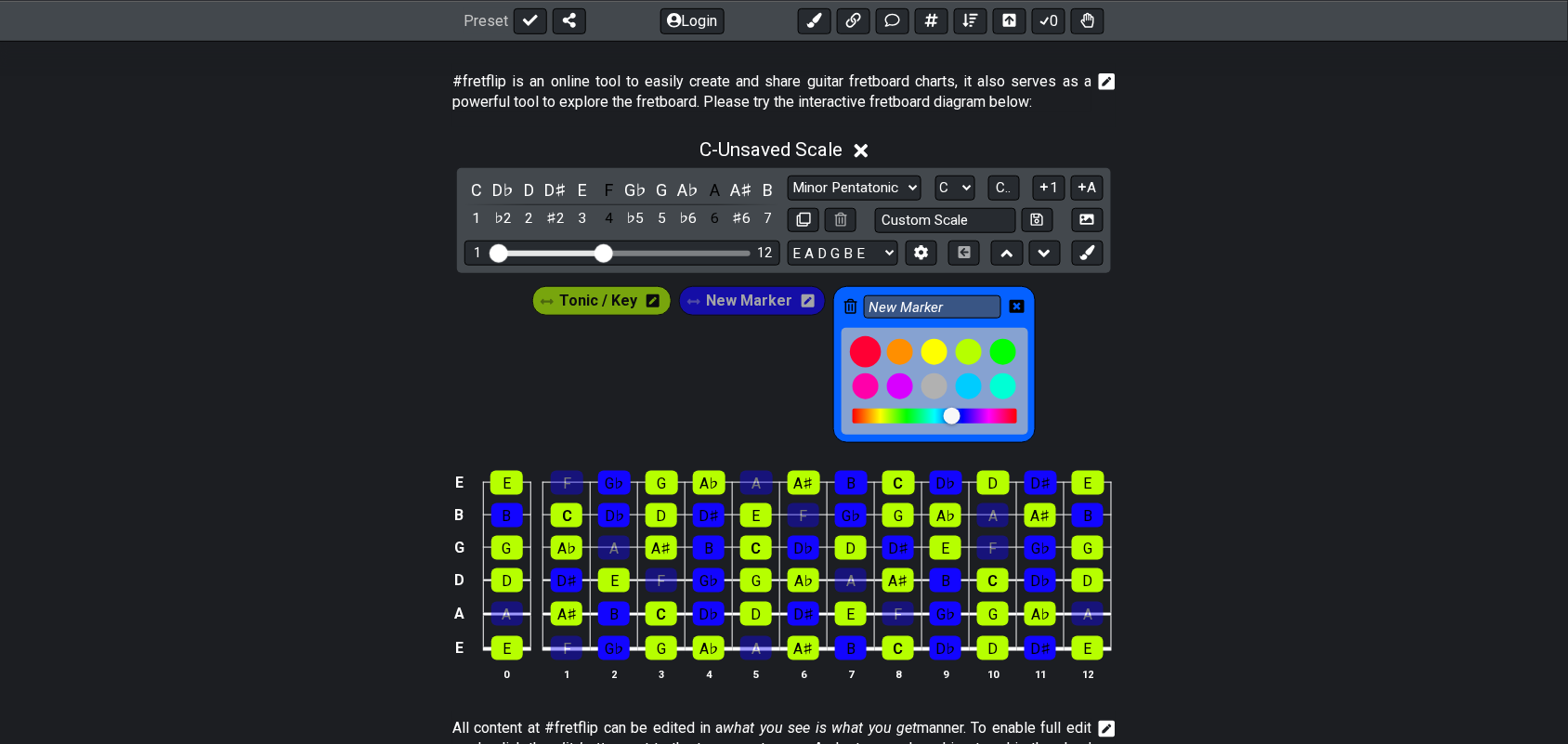
click at [855, 351] on div at bounding box center [867, 353] width 32 height 32
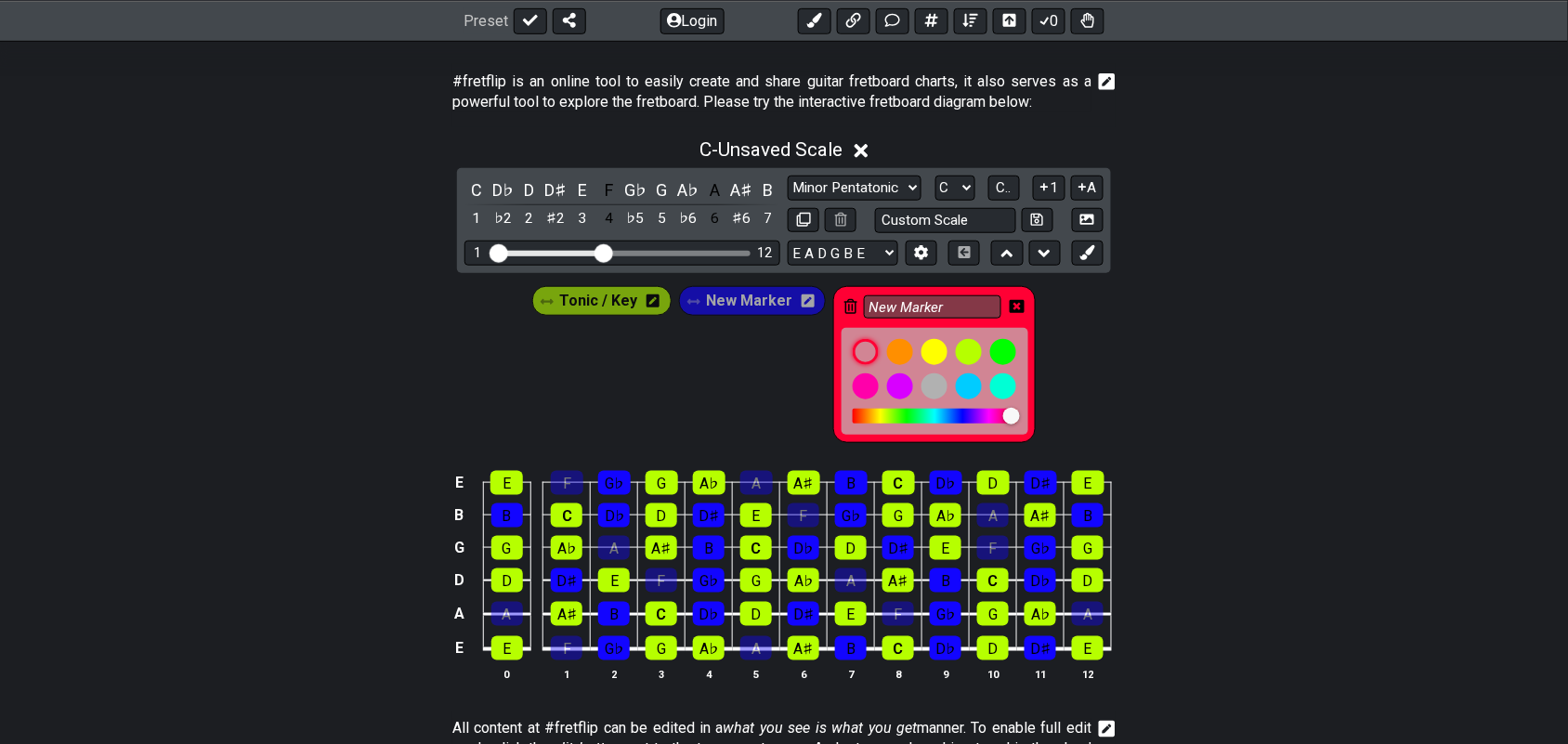
click at [1011, 304] on icon at bounding box center [1017, 306] width 15 height 15
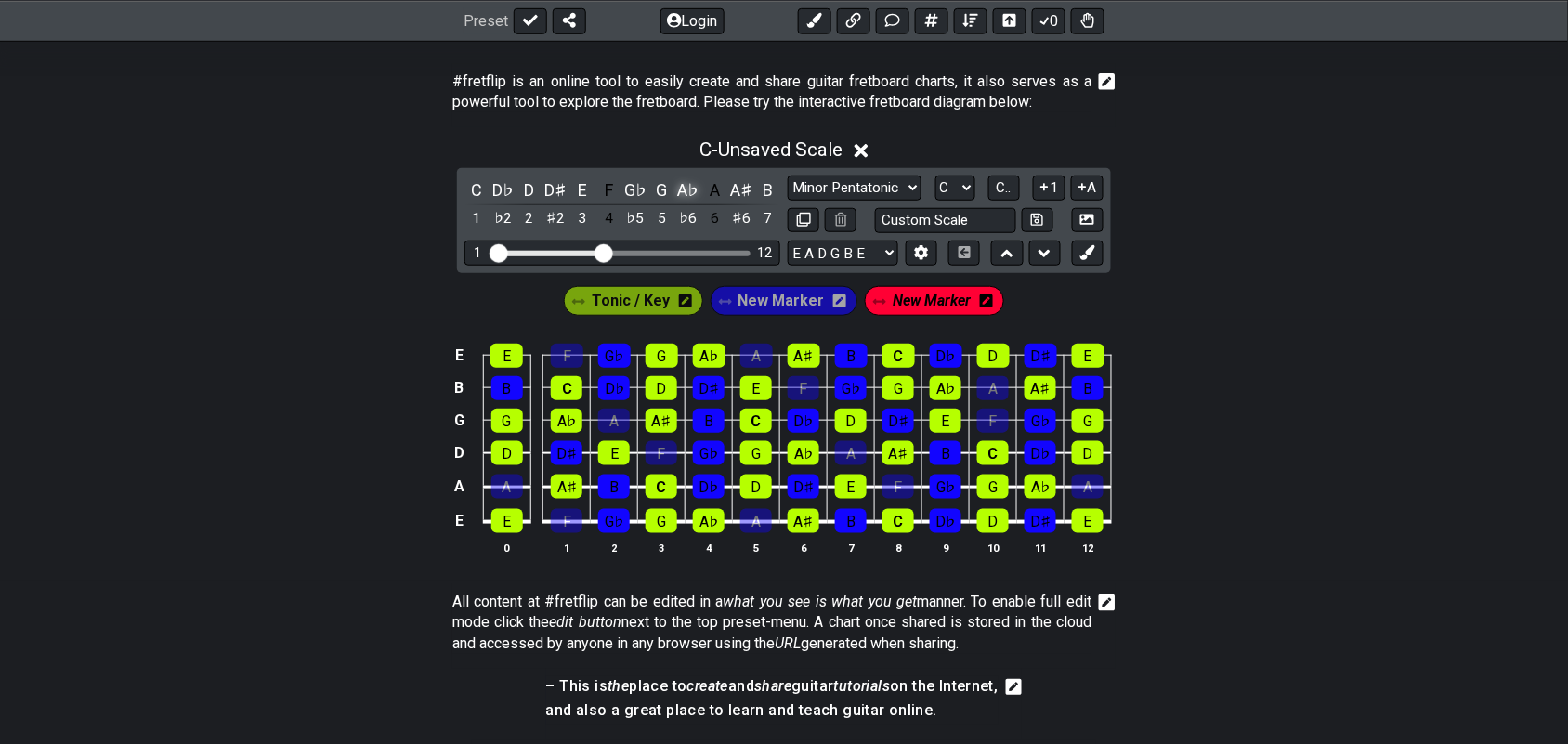
click at [679, 184] on div "A♭" at bounding box center [688, 190] width 25 height 25
click at [794, 300] on span "New Marker" at bounding box center [782, 301] width 87 height 27
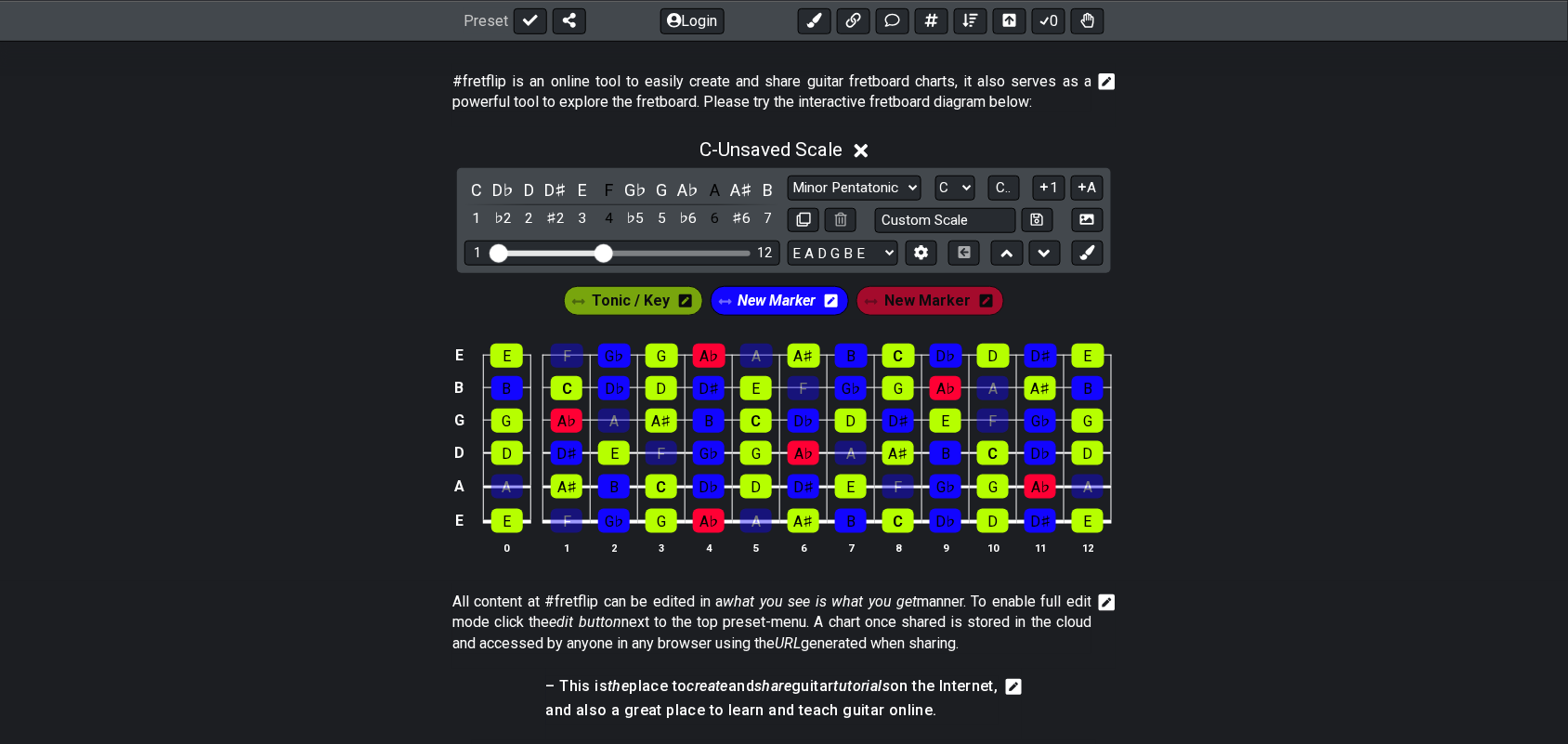
click at [773, 304] on span "New Marker" at bounding box center [777, 301] width 78 height 27
click at [717, 183] on div "A" at bounding box center [716, 190] width 25 height 25
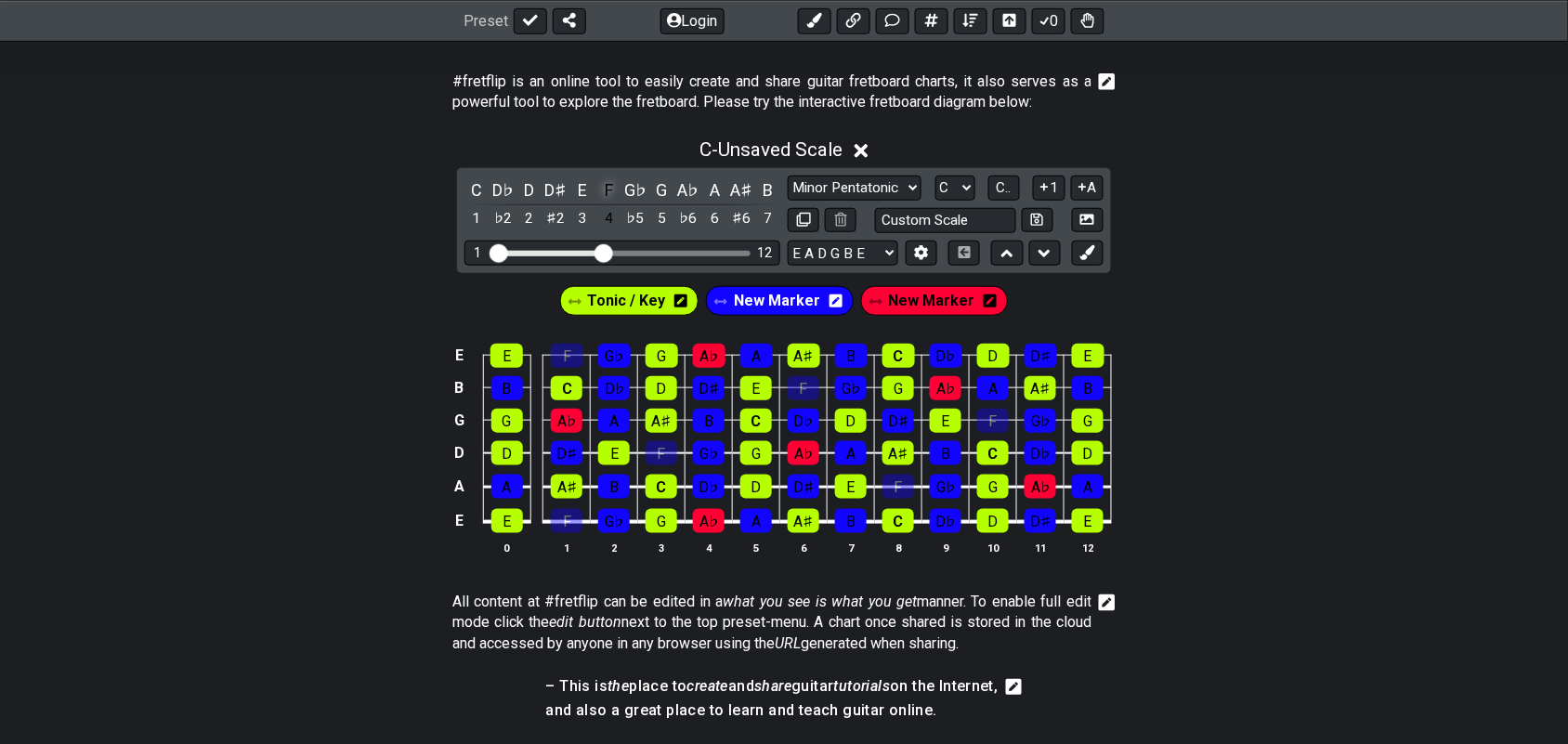
click at [603, 184] on div "F" at bounding box center [610, 190] width 25 height 25
drag, startPoint x: 921, startPoint y: 289, endPoint x: 935, endPoint y: 286, distance: 14.3
click at [932, 286] on div "Tonic / Key New Marker New Marker" at bounding box center [784, 301] width 456 height 37
click at [925, 297] on span "New Marker" at bounding box center [933, 301] width 87 height 27
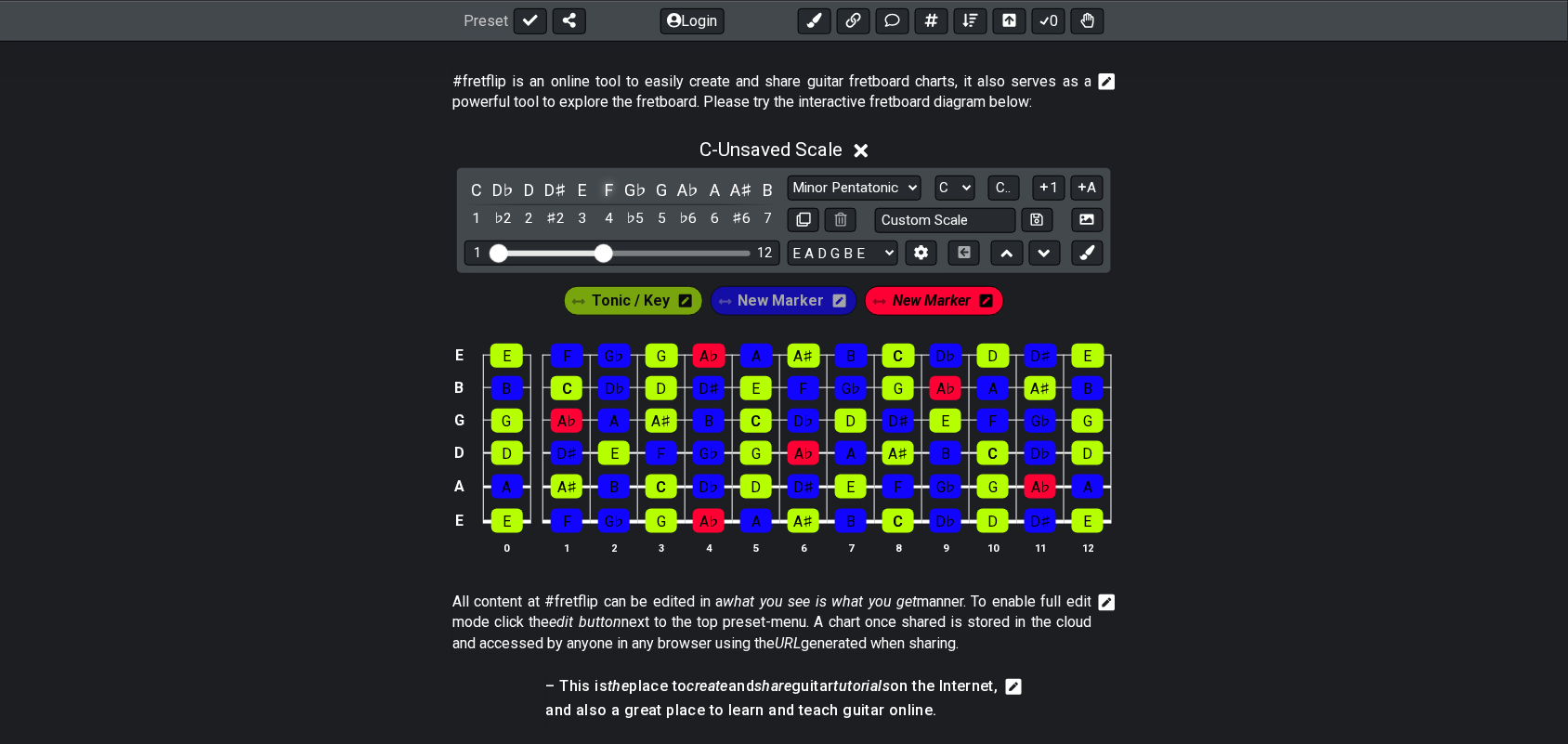
click at [605, 181] on div "F" at bounding box center [610, 190] width 25 height 25
